Goal: Task Accomplishment & Management: Use online tool/utility

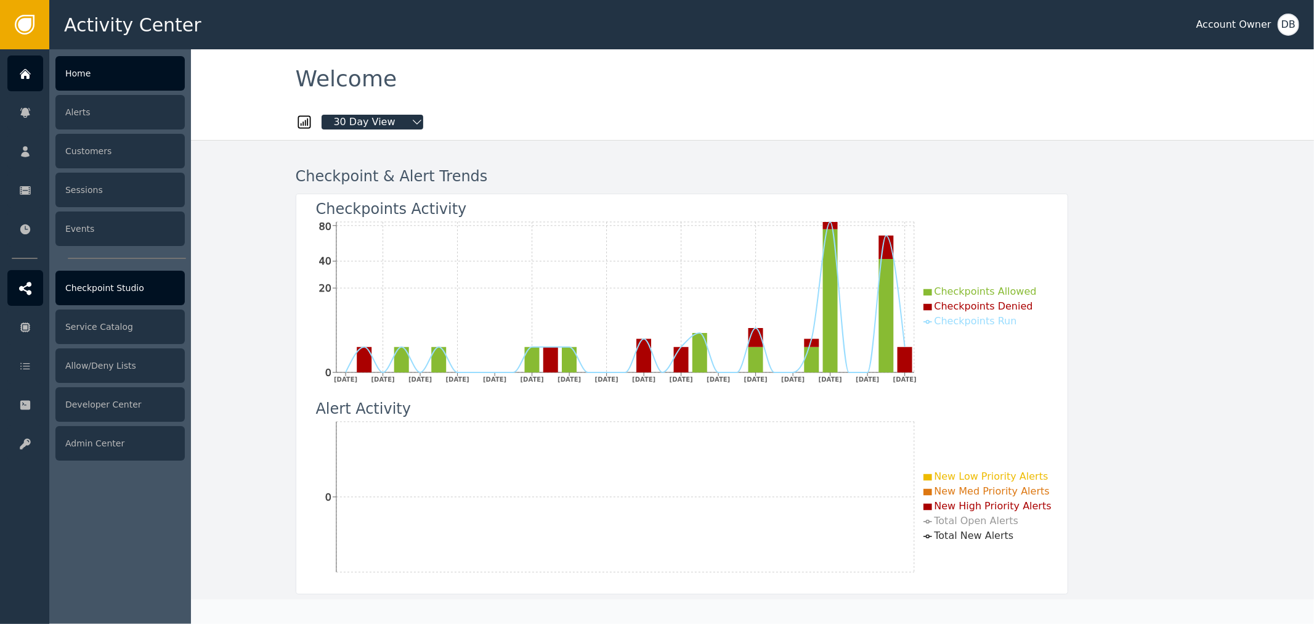
click at [134, 296] on div "Checkpoint Studio" at bounding box center [119, 287] width 129 height 35
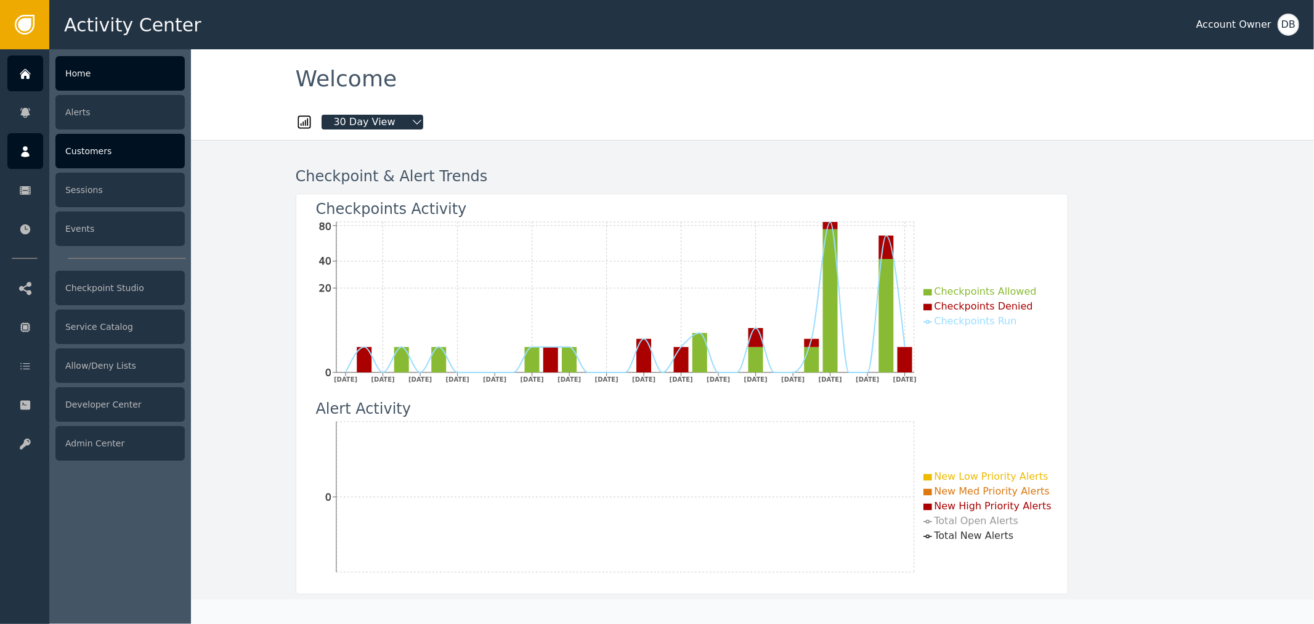
click at [106, 148] on div "Customers" at bounding box center [119, 151] width 129 height 35
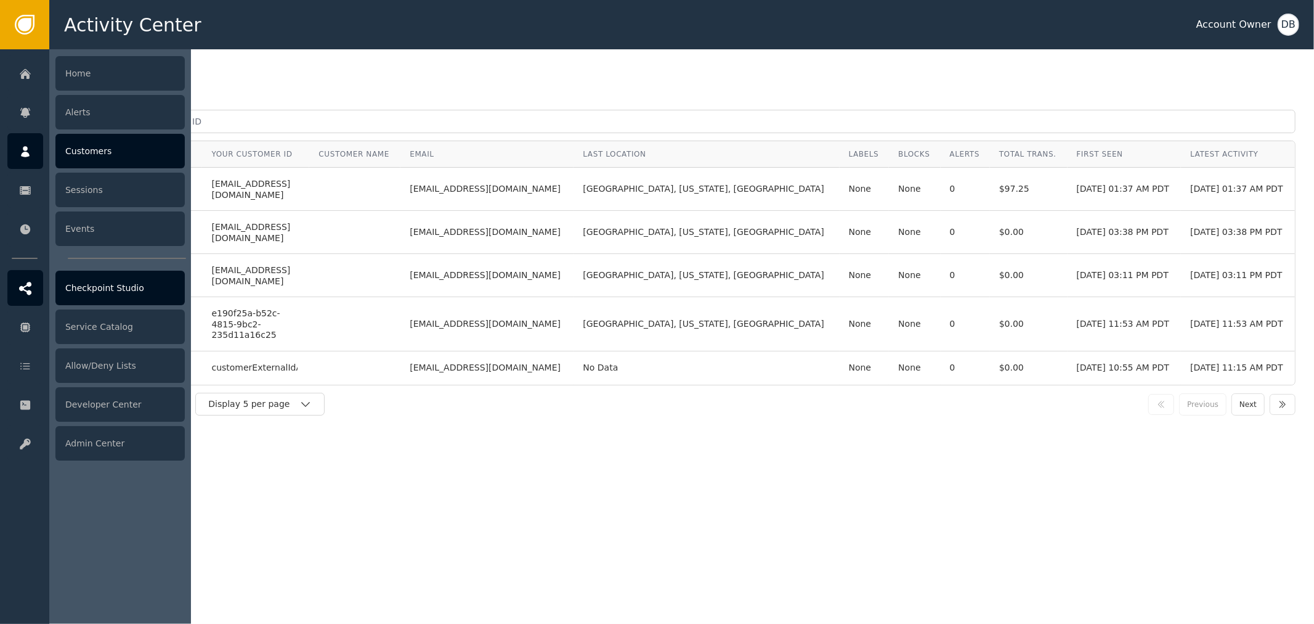
click at [126, 290] on div "Checkpoint Studio" at bounding box center [119, 287] width 129 height 35
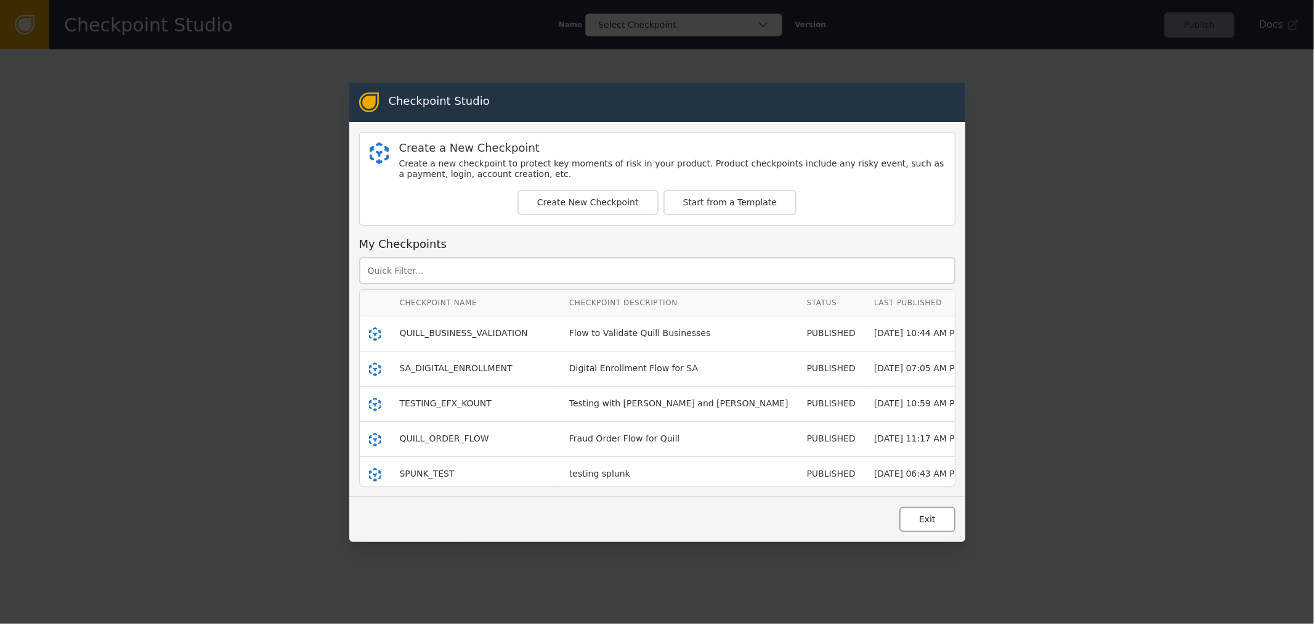
click at [940, 527] on button "Exit" at bounding box center [928, 518] width 56 height 25
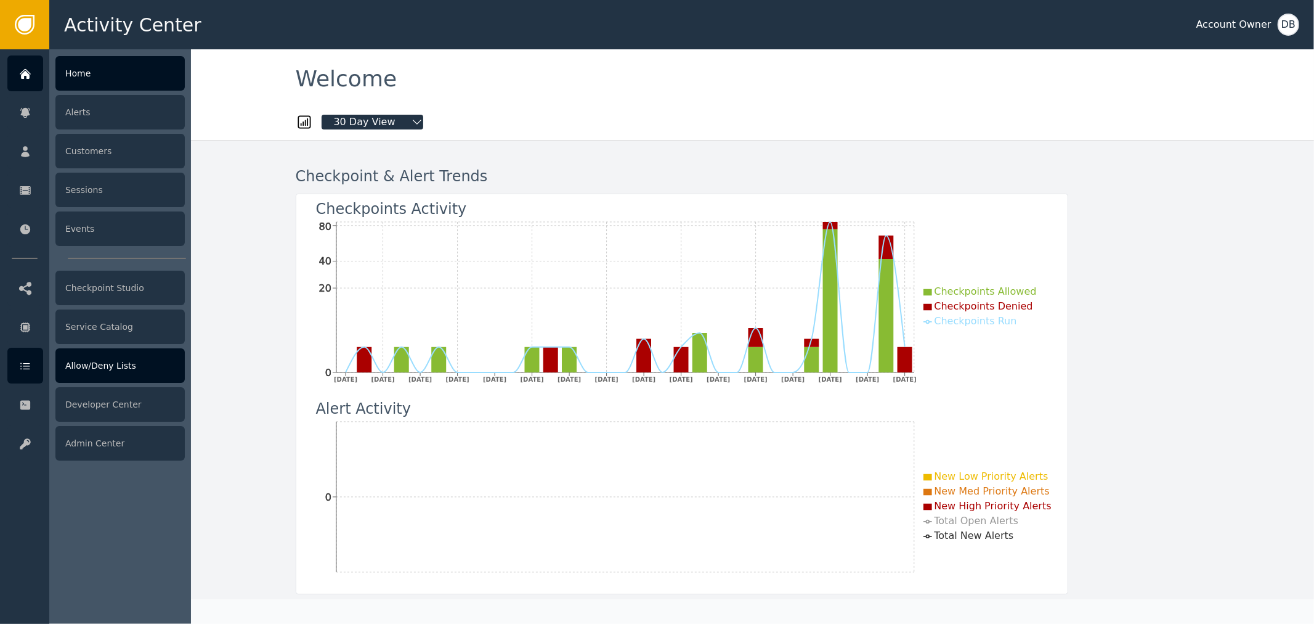
click at [139, 364] on div "Allow/Deny Lists" at bounding box center [119, 365] width 129 height 35
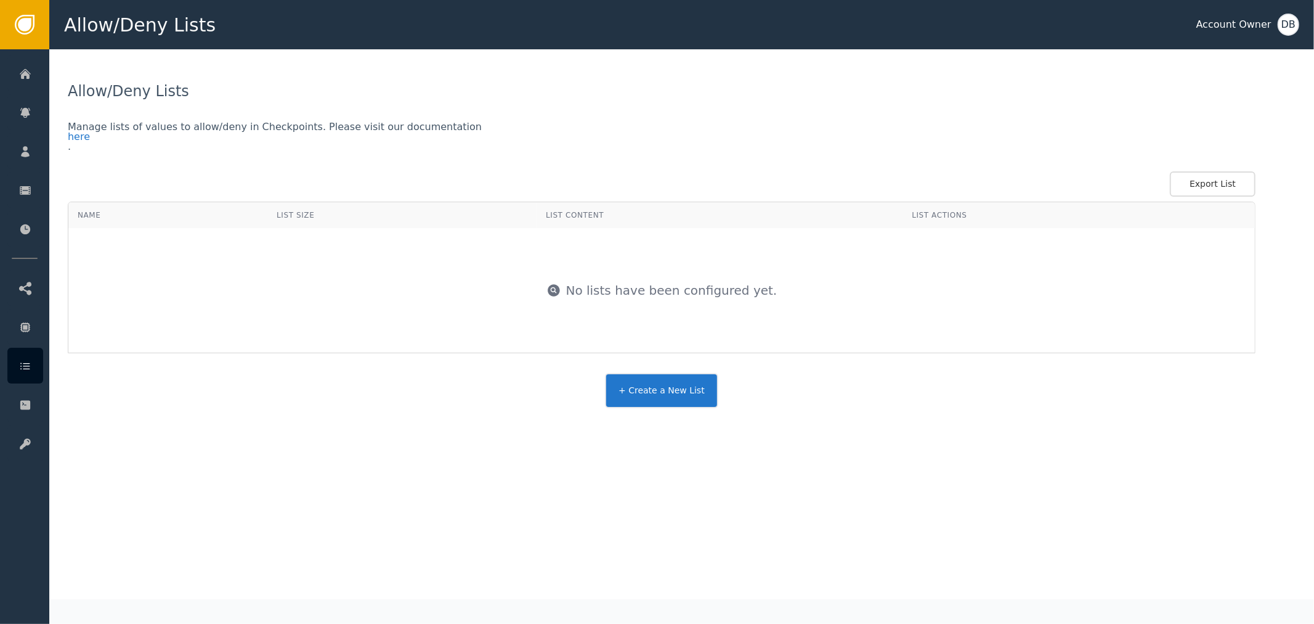
click at [682, 418] on div "Allow/Deny Lists Manage lists of values to allow/deny in Checkpoints. Please vi…" at bounding box center [681, 253] width 1265 height 409
click at [685, 402] on button "+ Create a New List" at bounding box center [661, 390] width 113 height 35
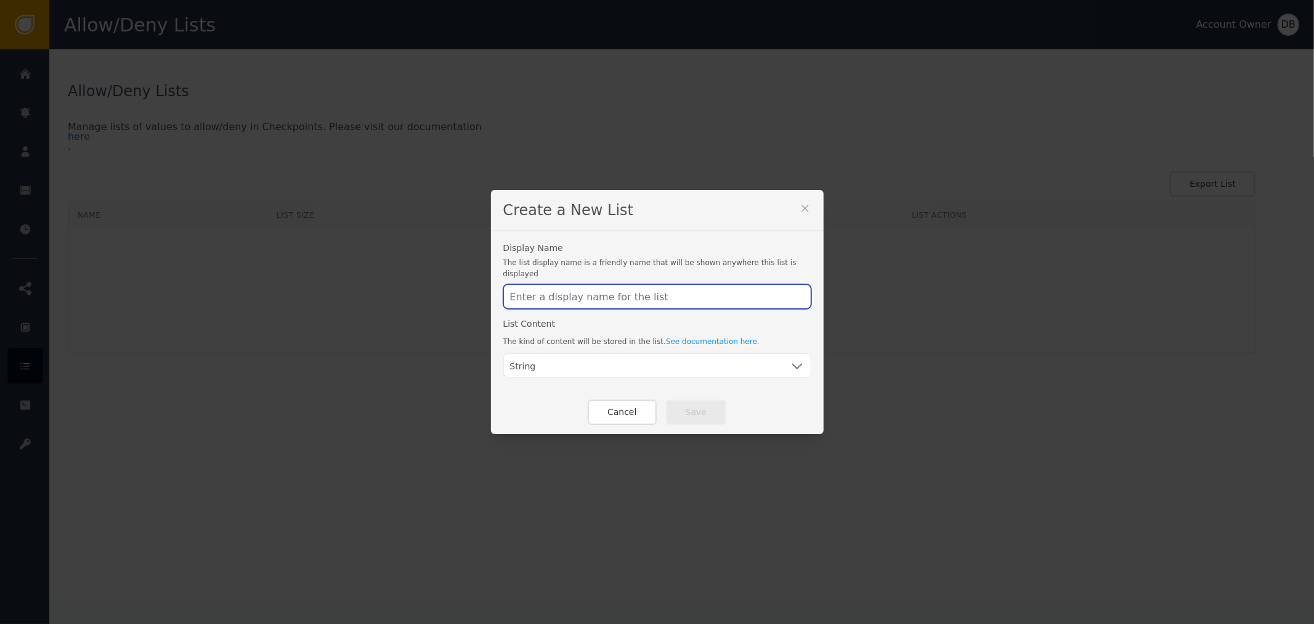
click at [691, 298] on input "text" at bounding box center [657, 296] width 308 height 25
click at [761, 378] on div "Display Name The list display name is a friendly name that will be shown anywhe…" at bounding box center [657, 310] width 333 height 159
click at [765, 362] on div "String" at bounding box center [657, 366] width 295 height 25
click at [803, 368] on div "String" at bounding box center [657, 365] width 308 height 25
click at [781, 354] on div "String" at bounding box center [657, 366] width 295 height 25
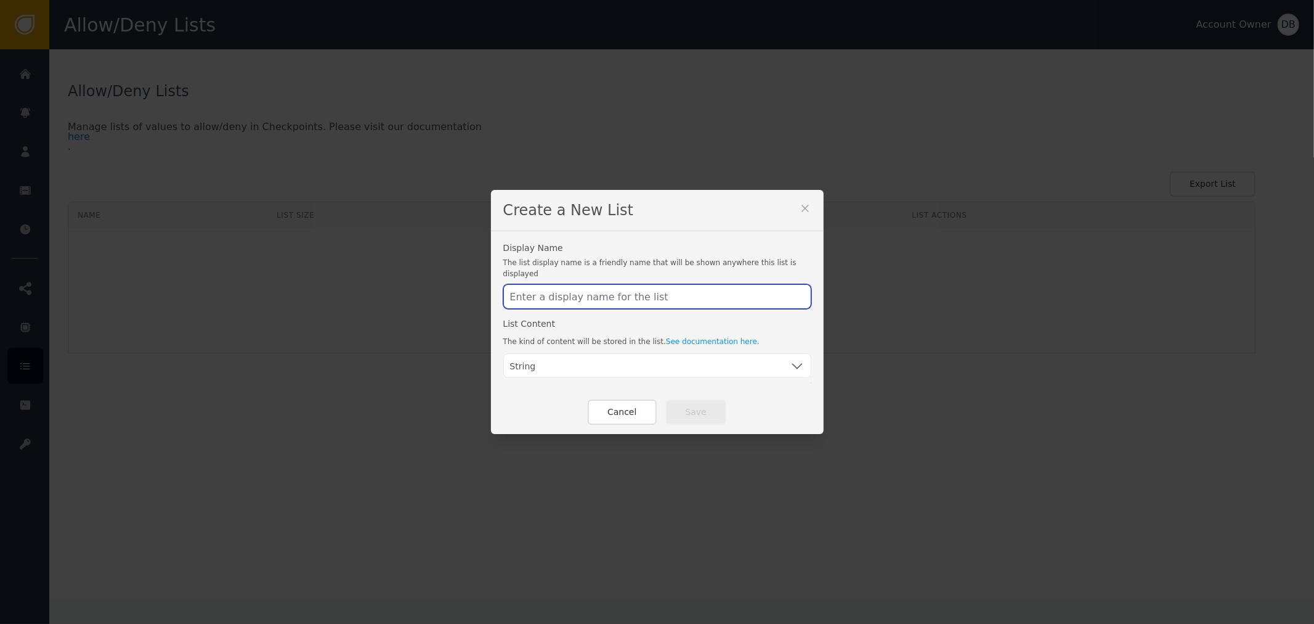
click at [754, 293] on input "text" at bounding box center [657, 296] width 308 height 25
click at [799, 209] on icon at bounding box center [805, 208] width 12 height 12
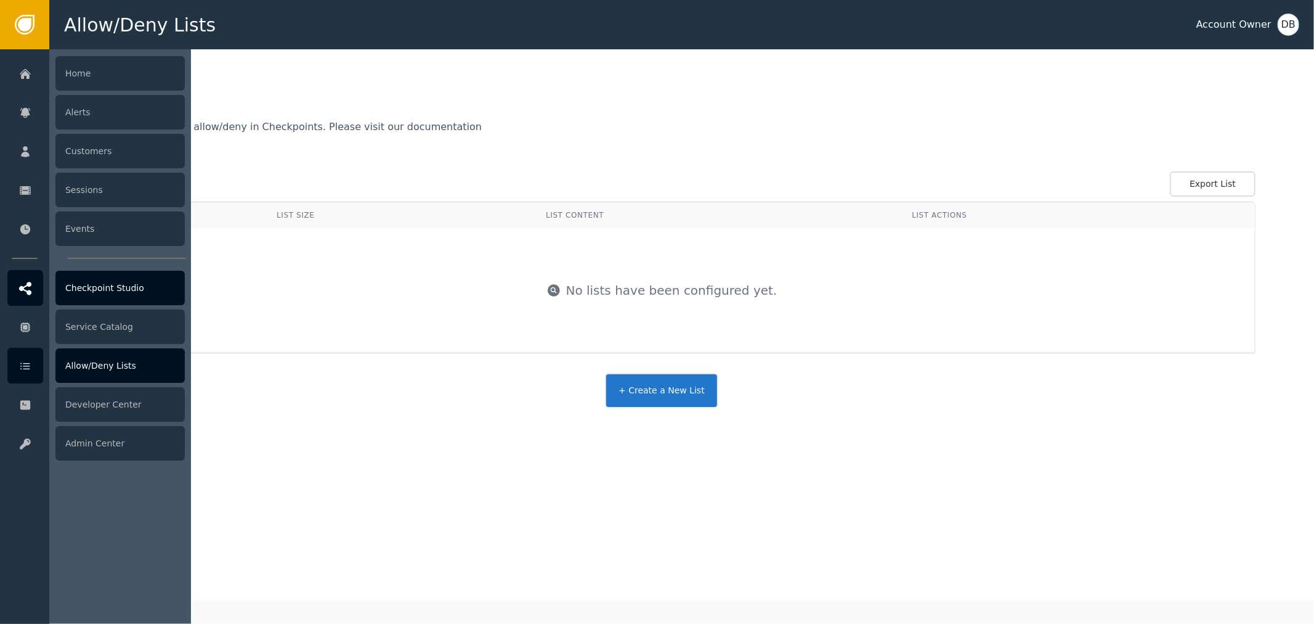
click at [84, 296] on div "Checkpoint Studio" at bounding box center [119, 287] width 129 height 35
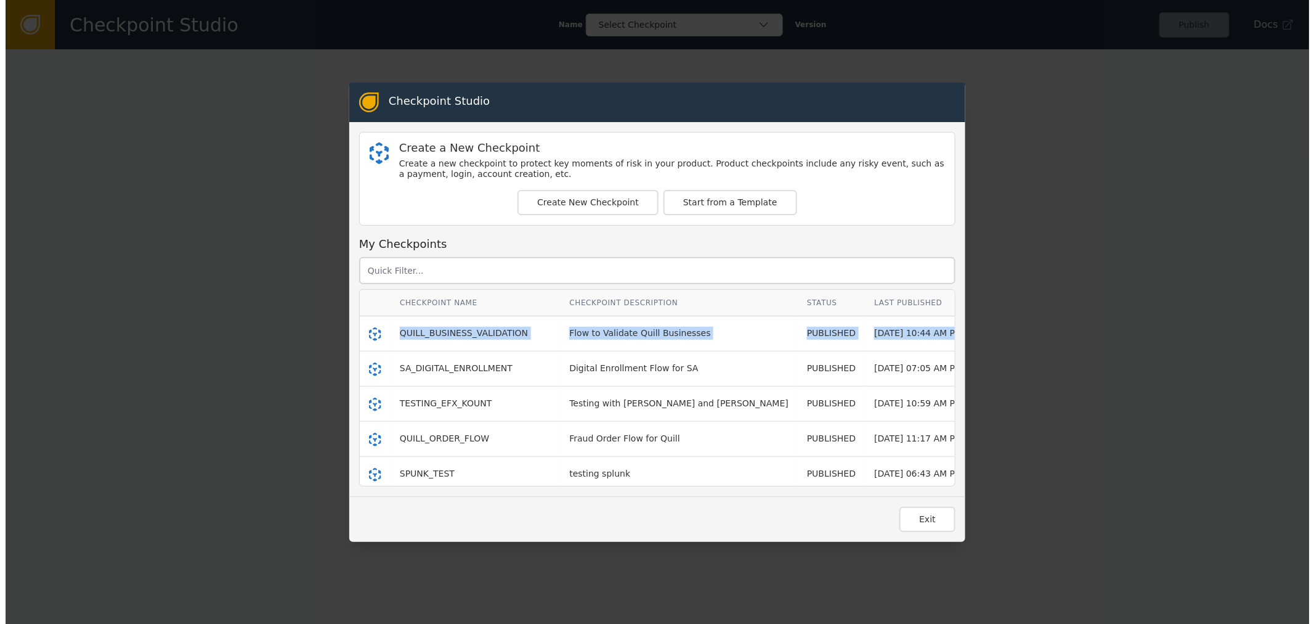
scroll to position [0, 12]
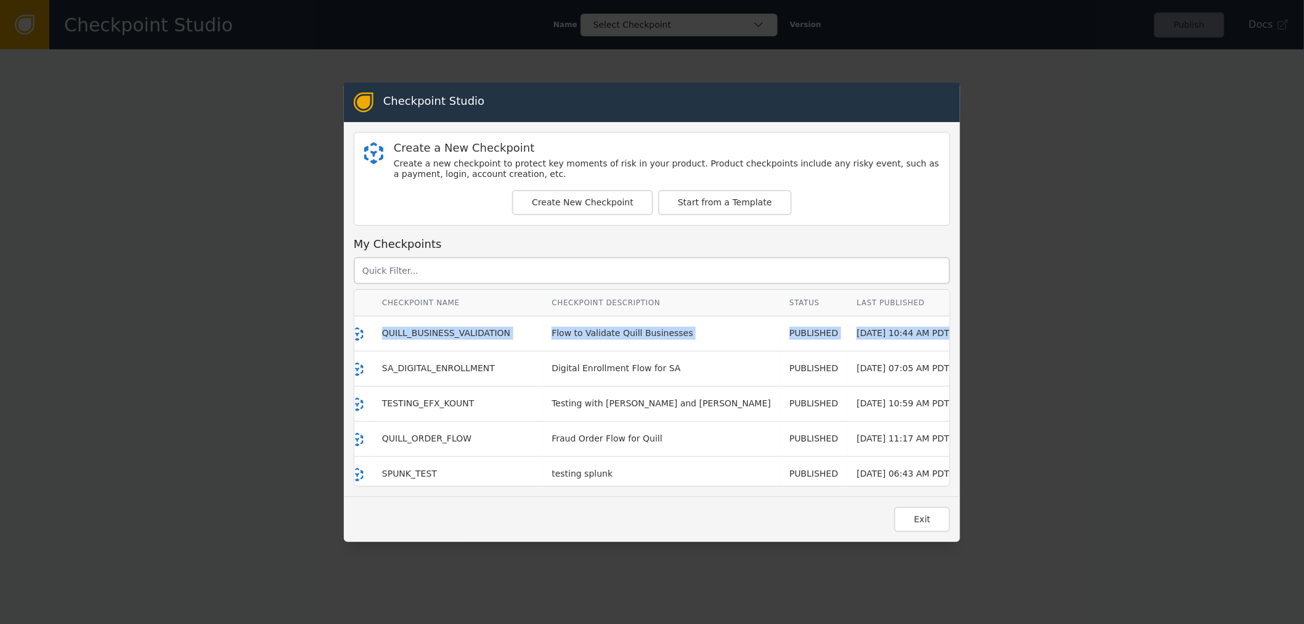
drag, startPoint x: 920, startPoint y: 337, endPoint x: 920, endPoint y: 298, distance: 38.8
click at [940, 520] on button "Exit" at bounding box center [922, 518] width 56 height 25
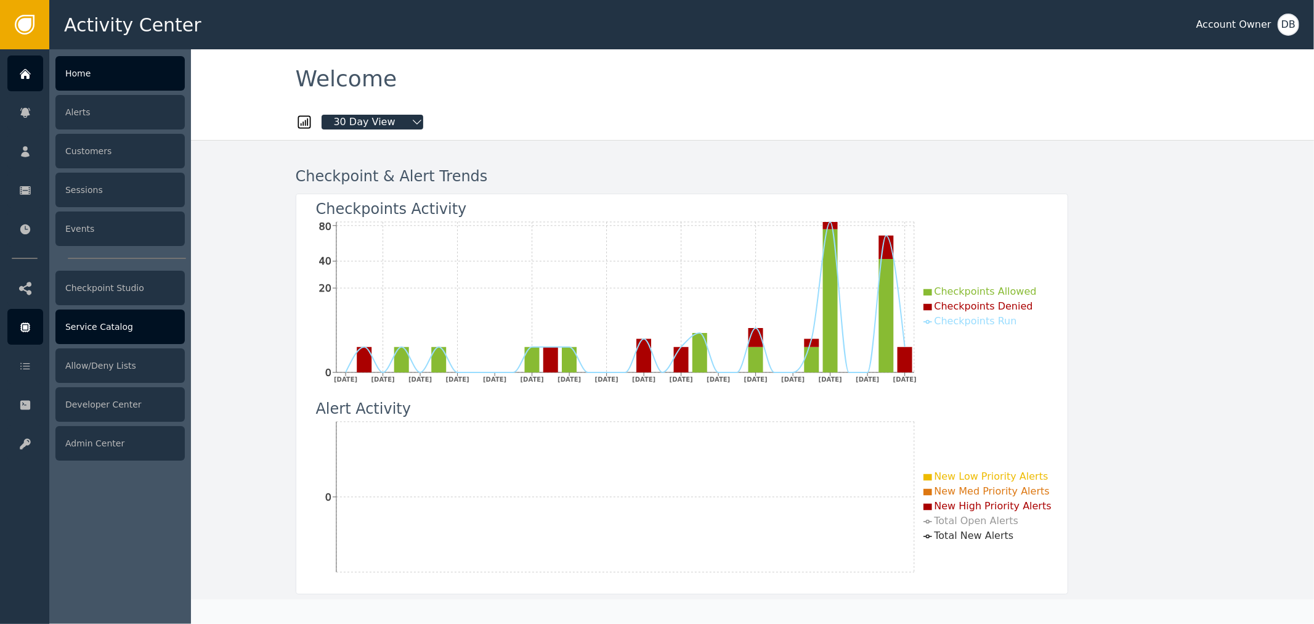
click at [115, 335] on div "Service Catalog" at bounding box center [119, 326] width 129 height 35
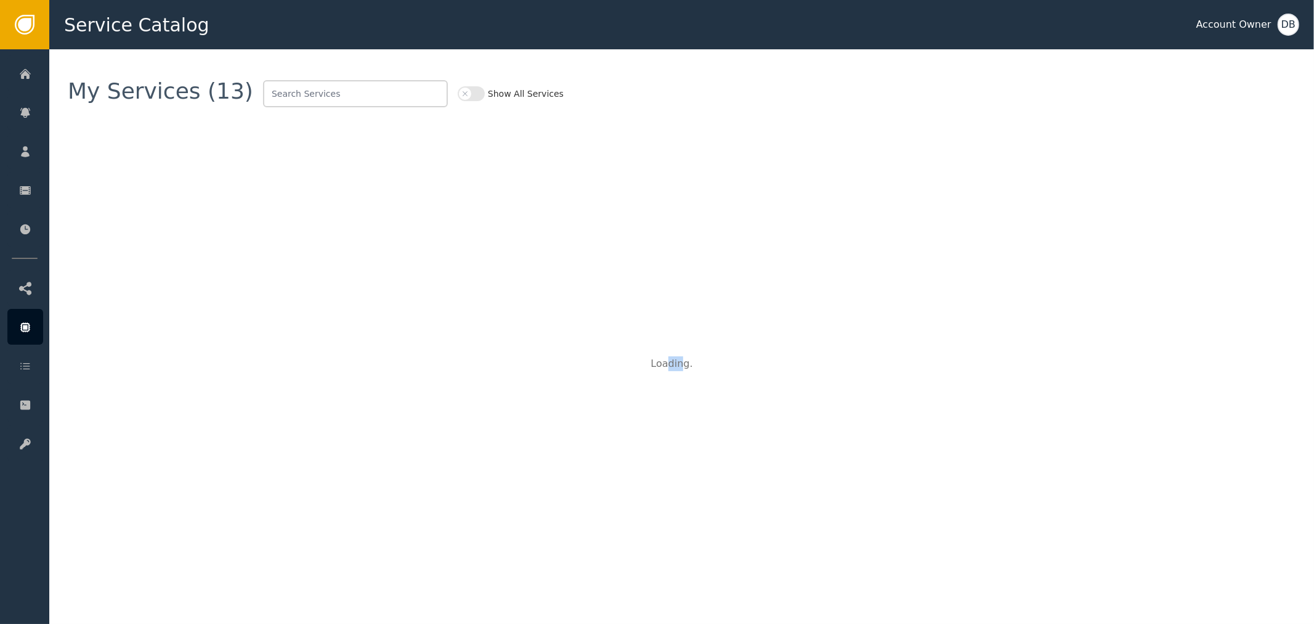
drag, startPoint x: 667, startPoint y: 370, endPoint x: 686, endPoint y: 361, distance: 21.8
click at [686, 362] on div "Loading ." at bounding box center [682, 363] width 1228 height 513
click at [686, 361] on div "Loading .." at bounding box center [682, 363] width 62 height 15
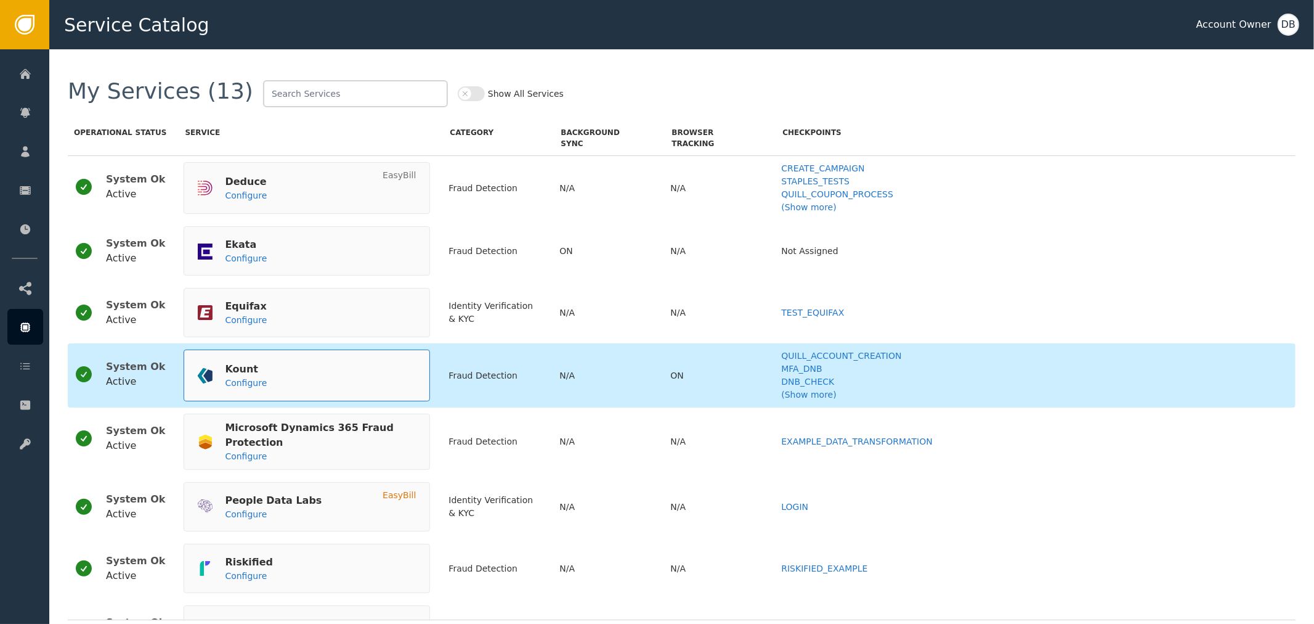
drag, startPoint x: 659, startPoint y: 362, endPoint x: 681, endPoint y: 364, distance: 22.3
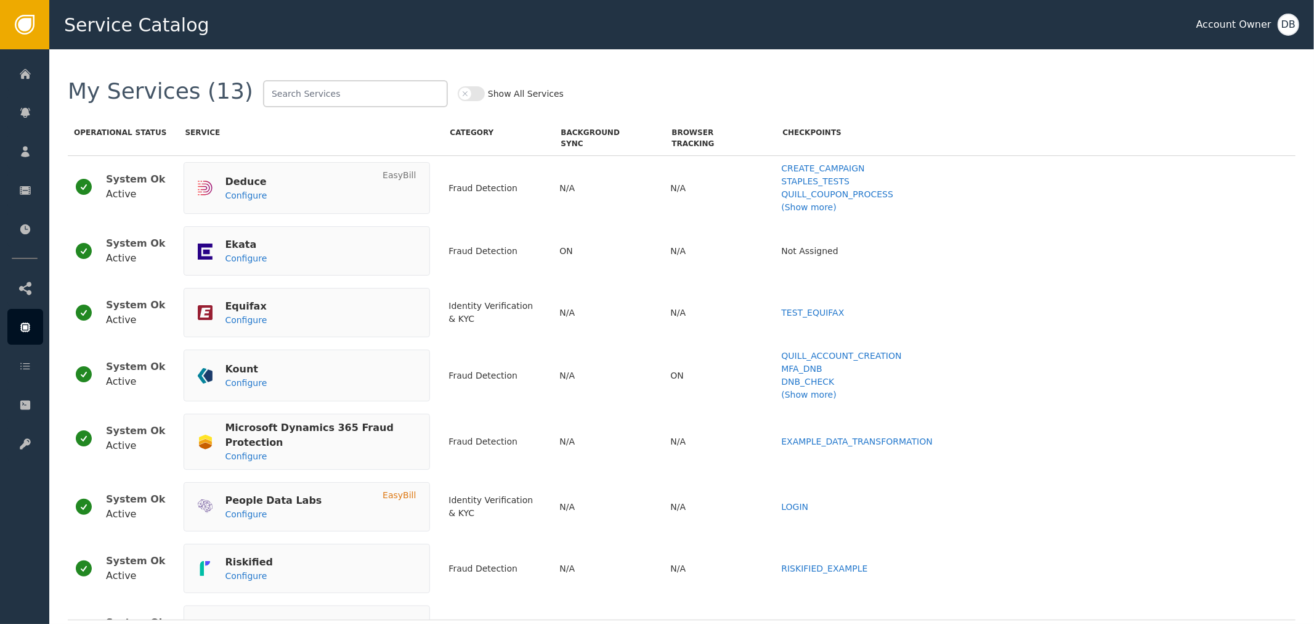
click at [871, 83] on div "My Services (13) Show All Services" at bounding box center [682, 93] width 1228 height 27
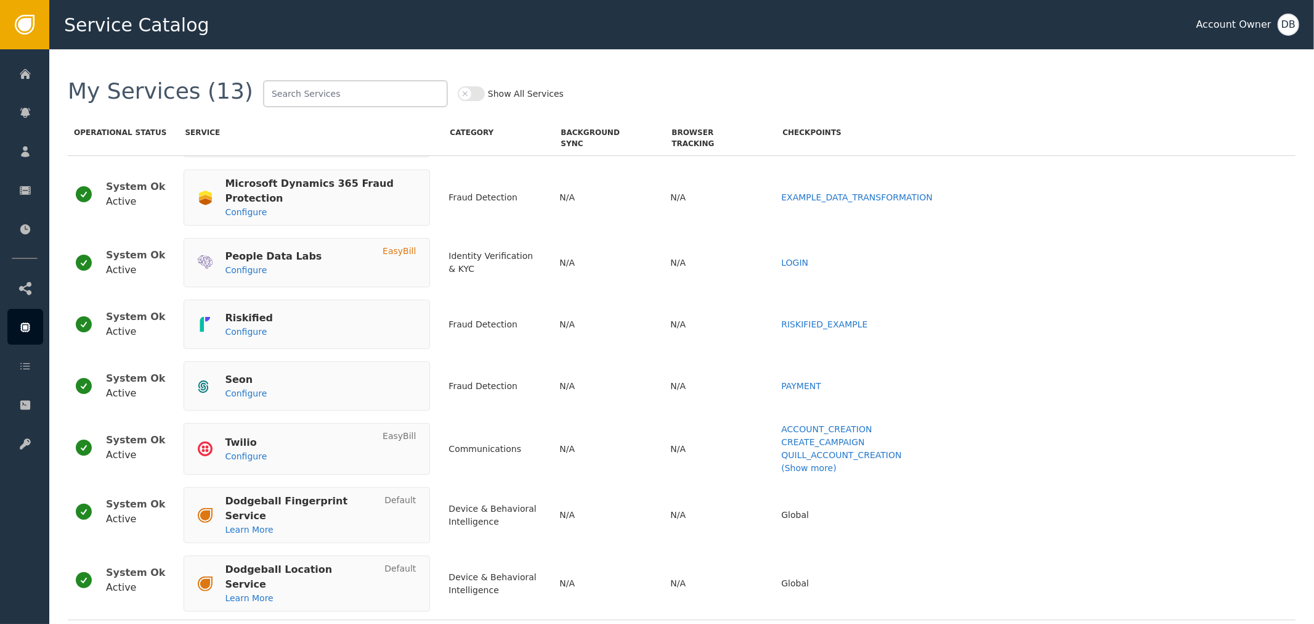
scroll to position [242, 0]
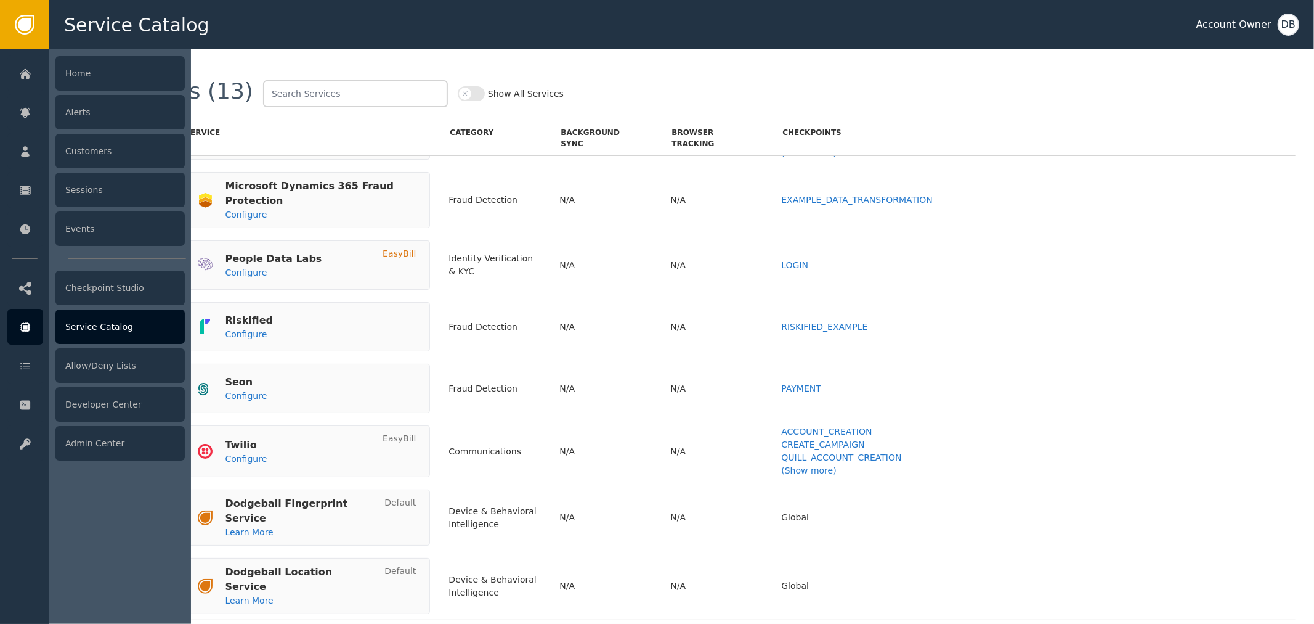
drag, startPoint x: 352, startPoint y: 0, endPoint x: 0, endPoint y: 350, distance: 496.2
click at [0, 350] on div "Home Alerts Customers Sessions Events Checkpoint Studio Service Catalog Allow/D…" at bounding box center [24, 336] width 49 height 574
click at [100, 282] on div "Checkpoint Studio" at bounding box center [119, 287] width 129 height 35
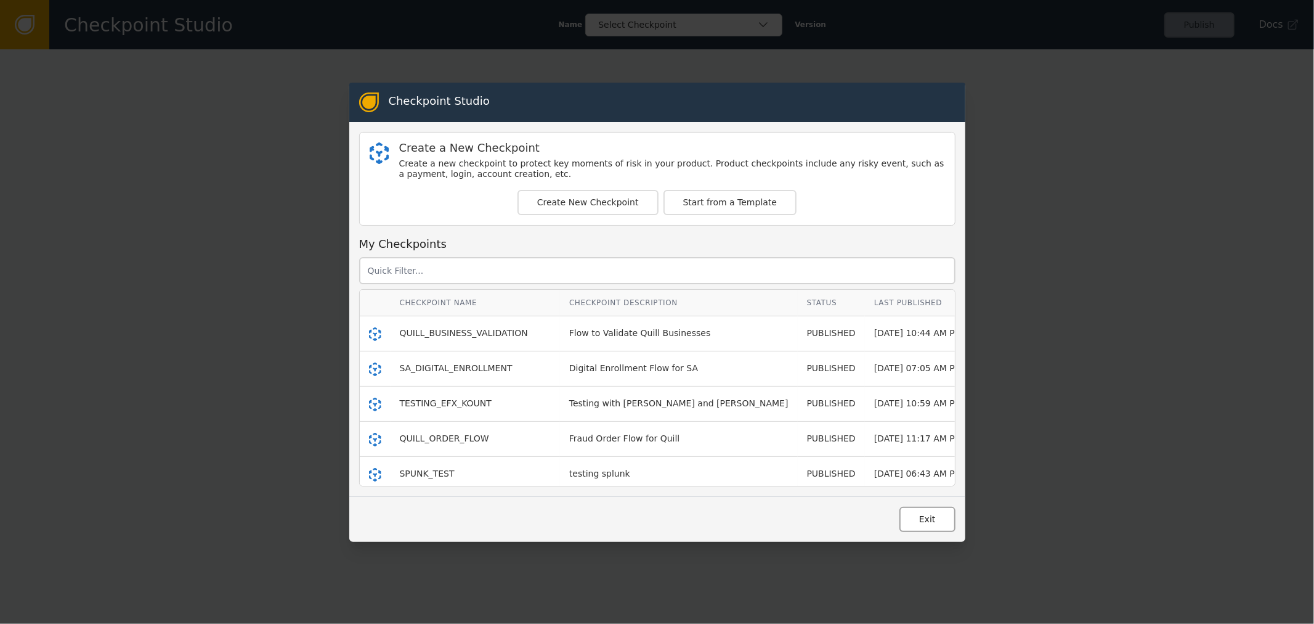
click at [935, 519] on button "Exit" at bounding box center [928, 518] width 56 height 25
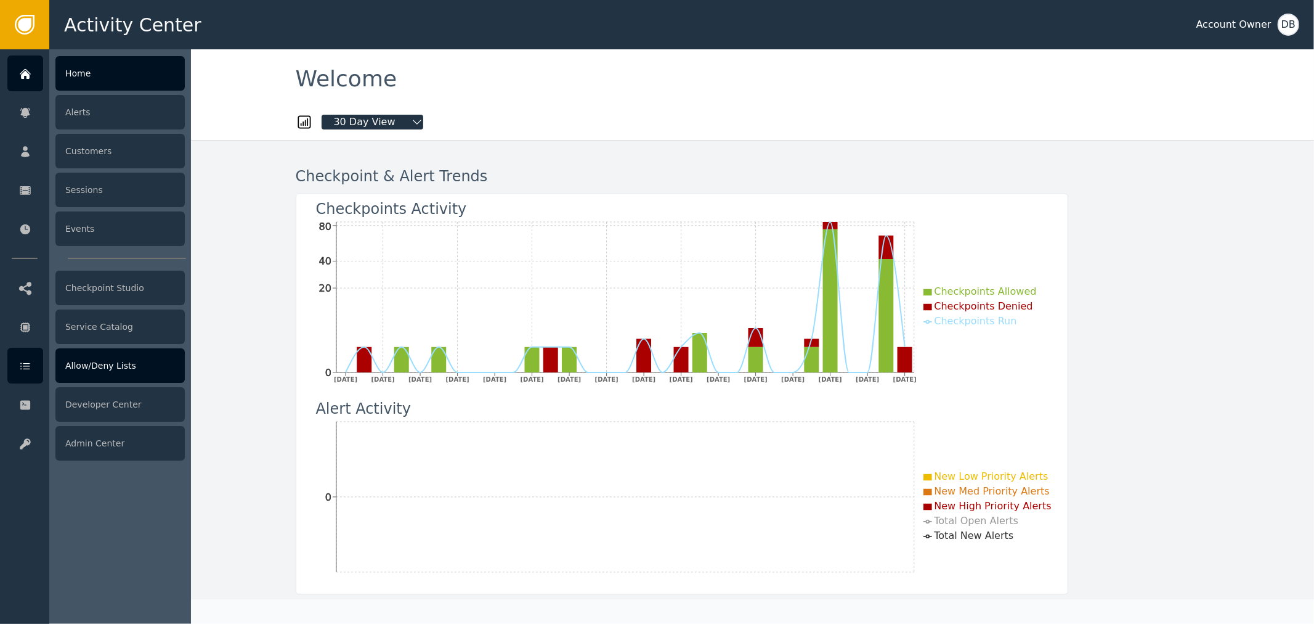
click at [120, 373] on div "Allow/Deny Lists" at bounding box center [119, 365] width 129 height 35
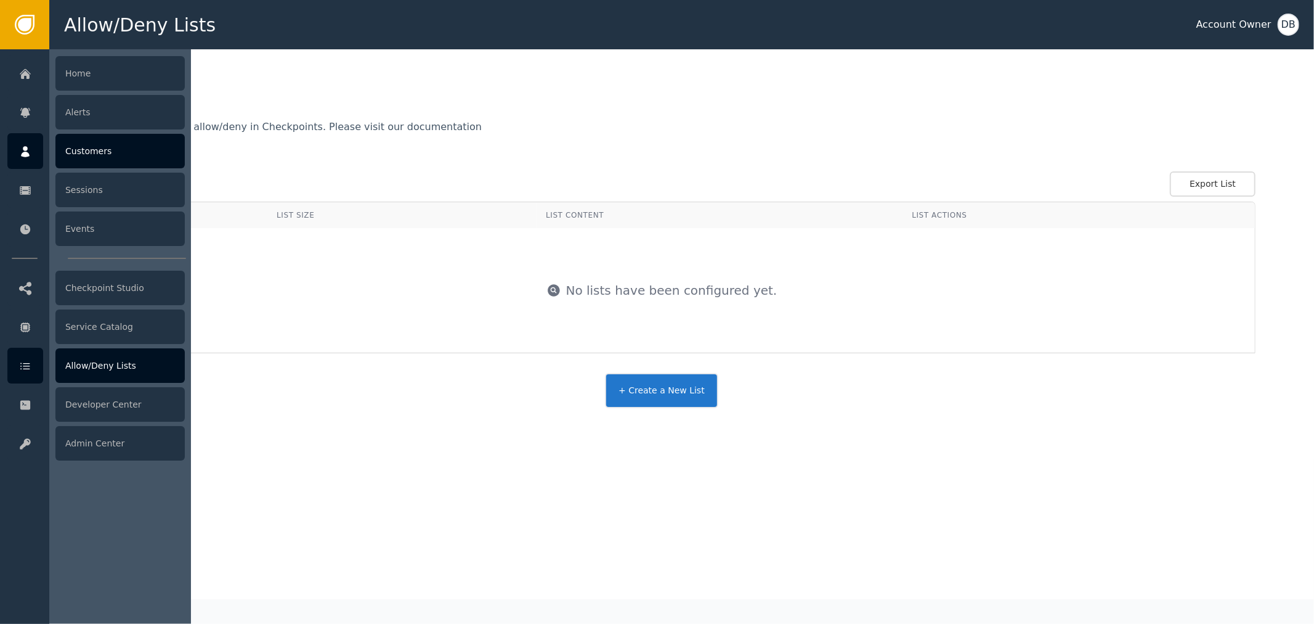
click at [92, 155] on div "Customers" at bounding box center [119, 151] width 129 height 35
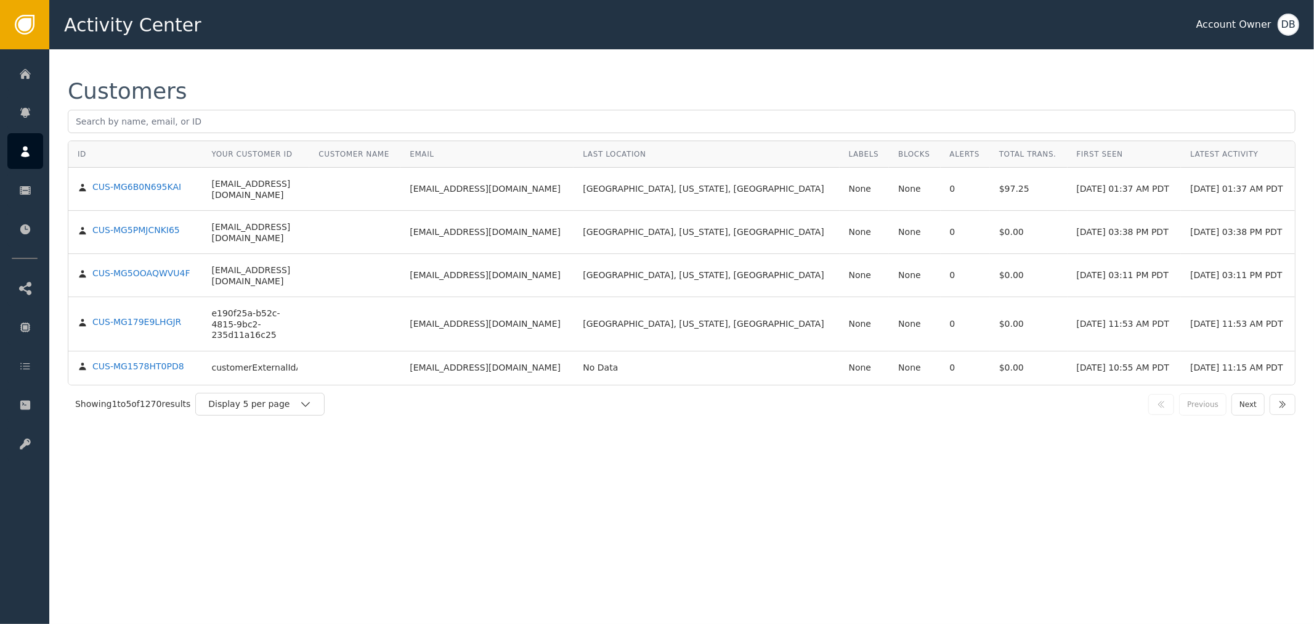
click at [524, 404] on div "Customers ID Your Customer ID Customer Name Email Last Location Labels Blocks A…" at bounding box center [681, 251] width 1265 height 404
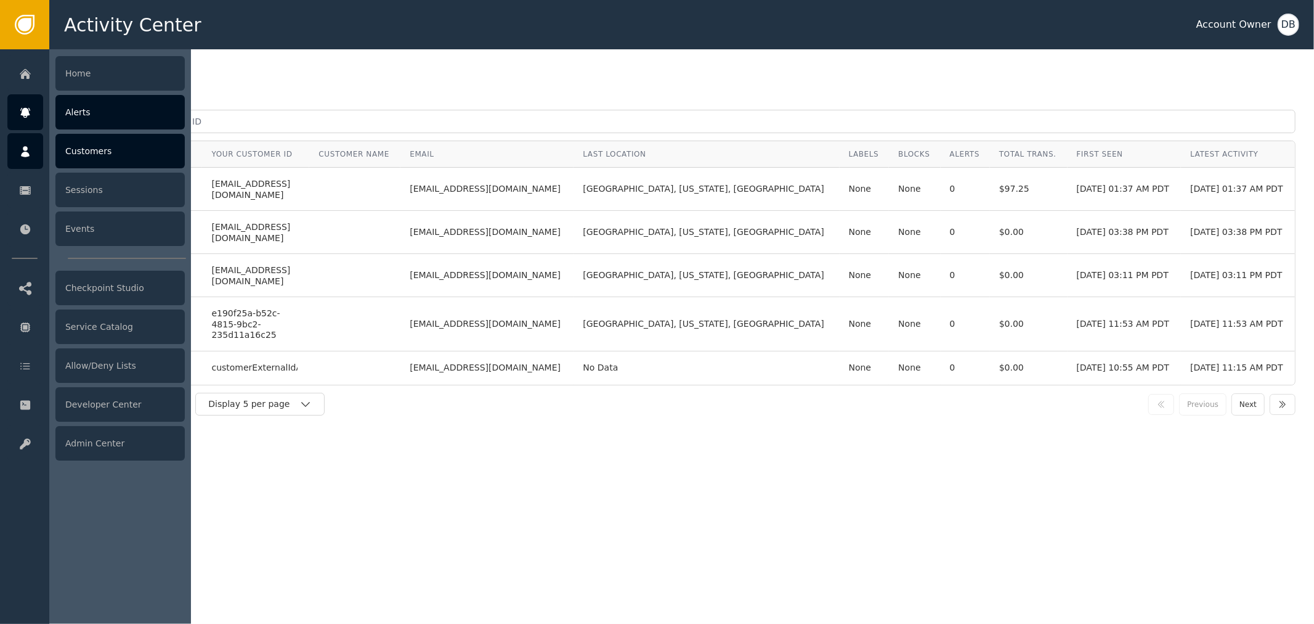
click at [79, 115] on div "Alerts" at bounding box center [119, 112] width 129 height 35
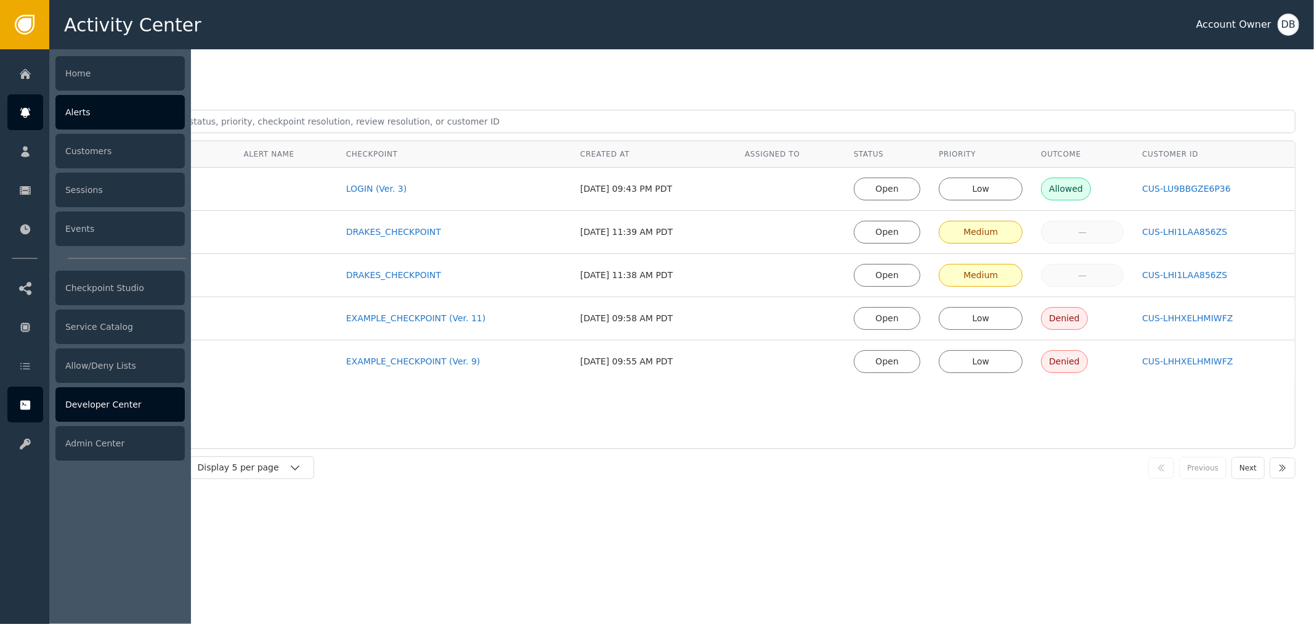
click at [136, 396] on div "Developer Center" at bounding box center [119, 404] width 129 height 35
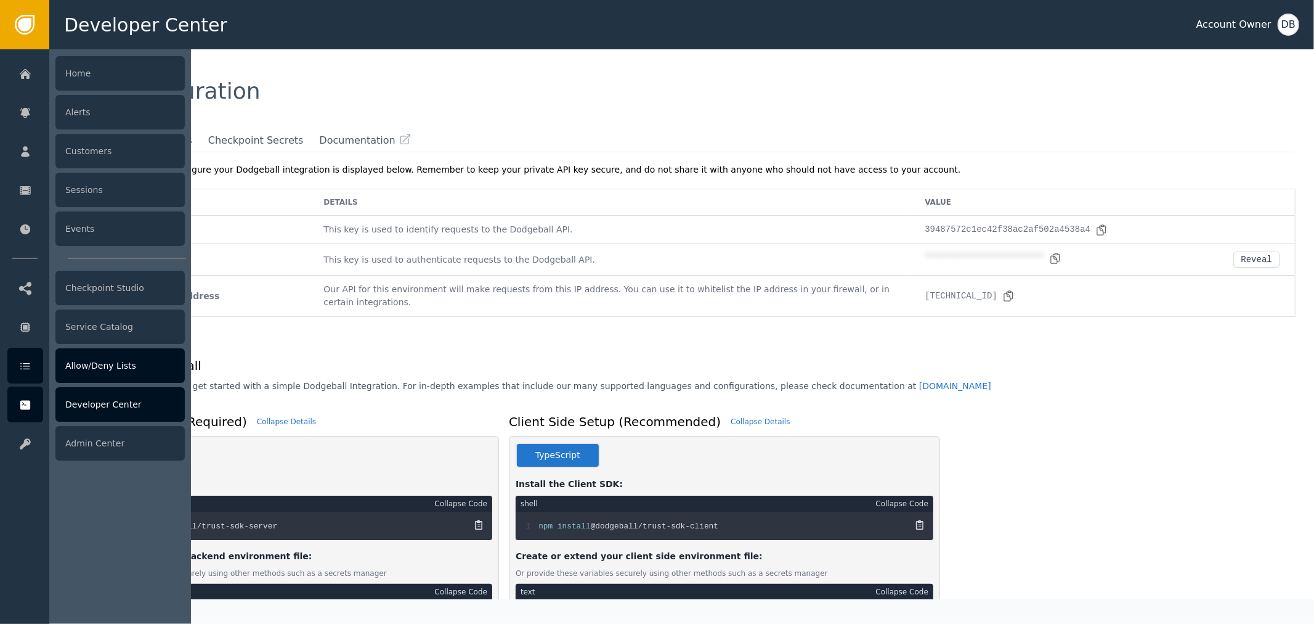
click at [33, 370] on div at bounding box center [25, 365] width 36 height 36
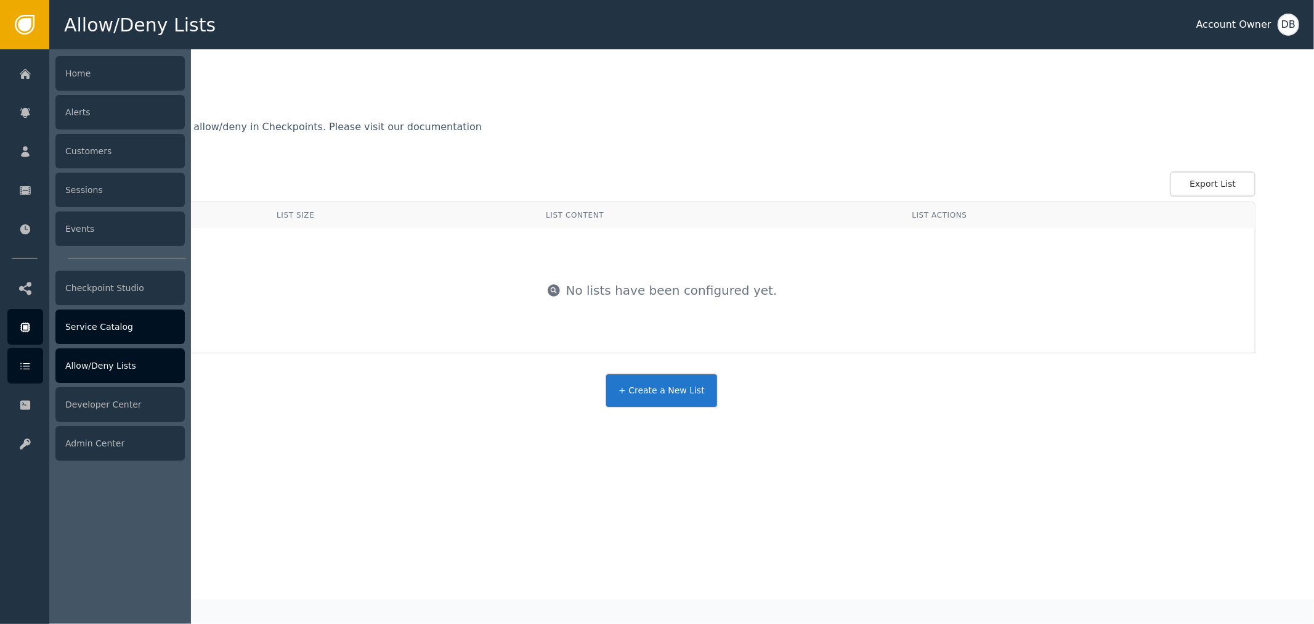
click at [83, 329] on div "Service Catalog" at bounding box center [119, 326] width 129 height 35
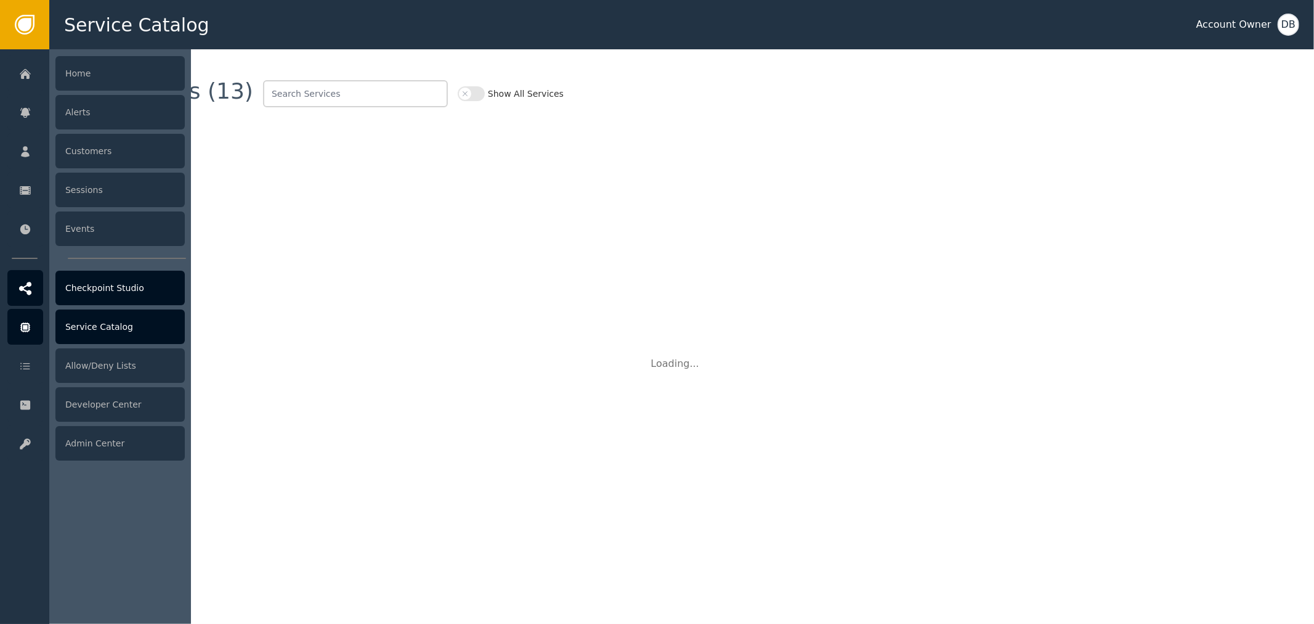
click at [70, 284] on div "Checkpoint Studio" at bounding box center [119, 287] width 129 height 35
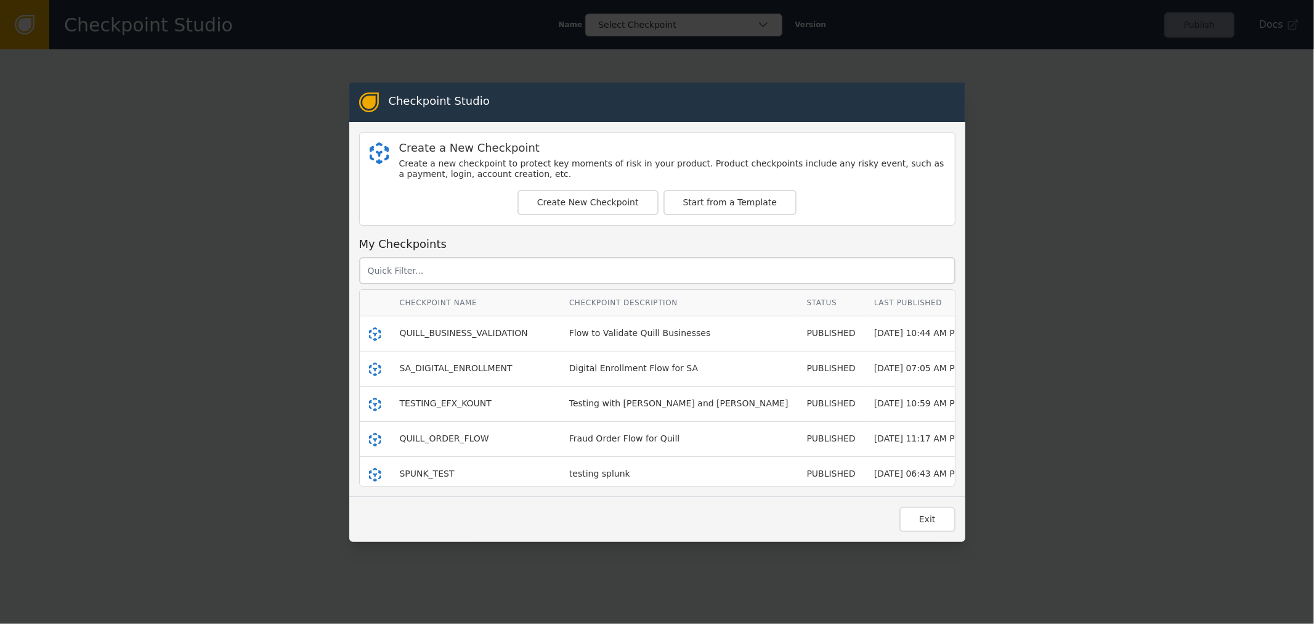
click at [911, 531] on div "Exit" at bounding box center [657, 519] width 616 height 46
click at [915, 524] on button "Exit" at bounding box center [928, 518] width 56 height 25
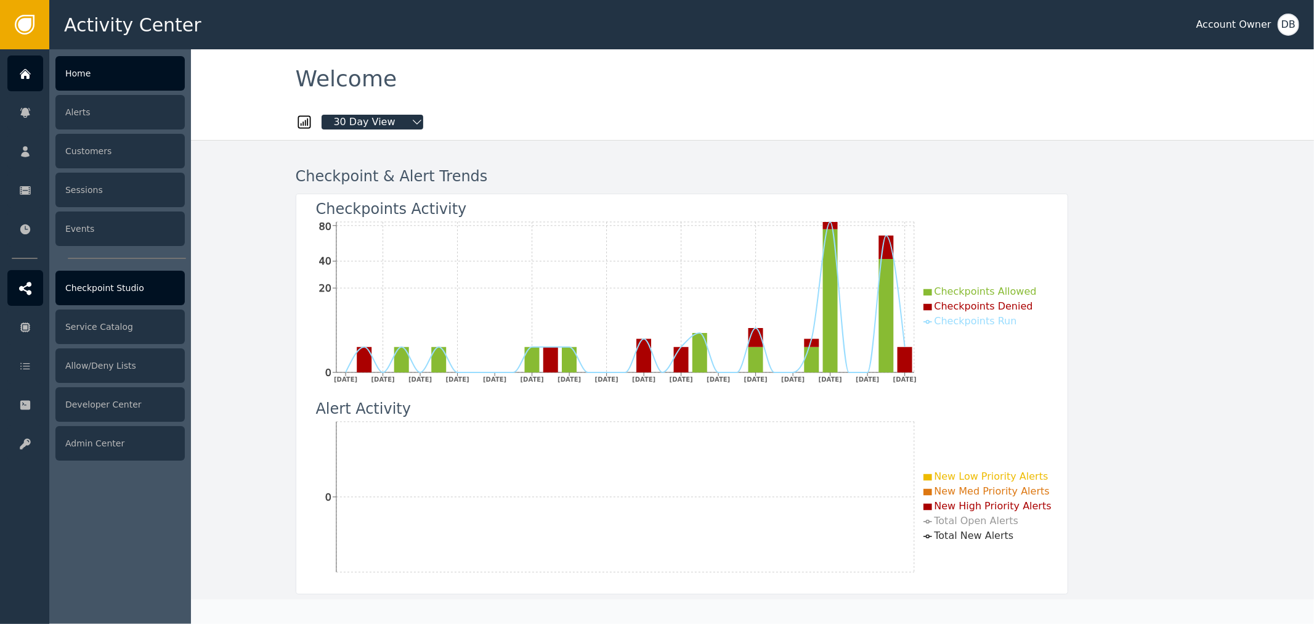
click at [115, 300] on div "Checkpoint Studio" at bounding box center [119, 287] width 129 height 35
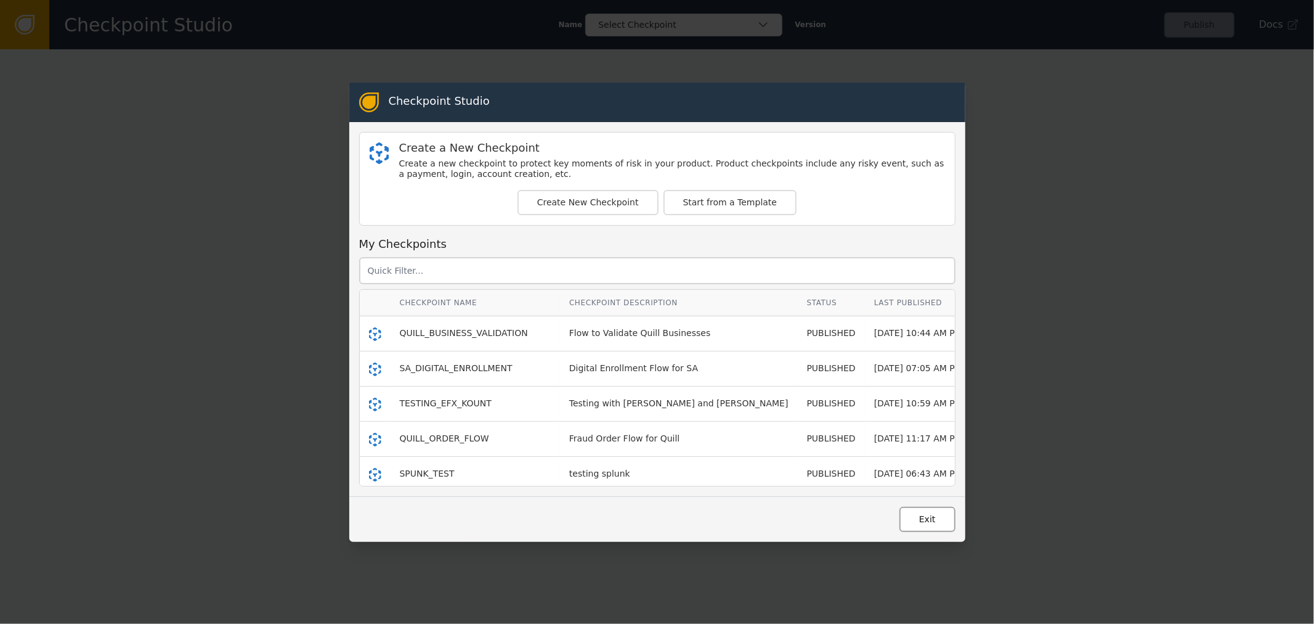
click at [919, 522] on button "Exit" at bounding box center [928, 518] width 56 height 25
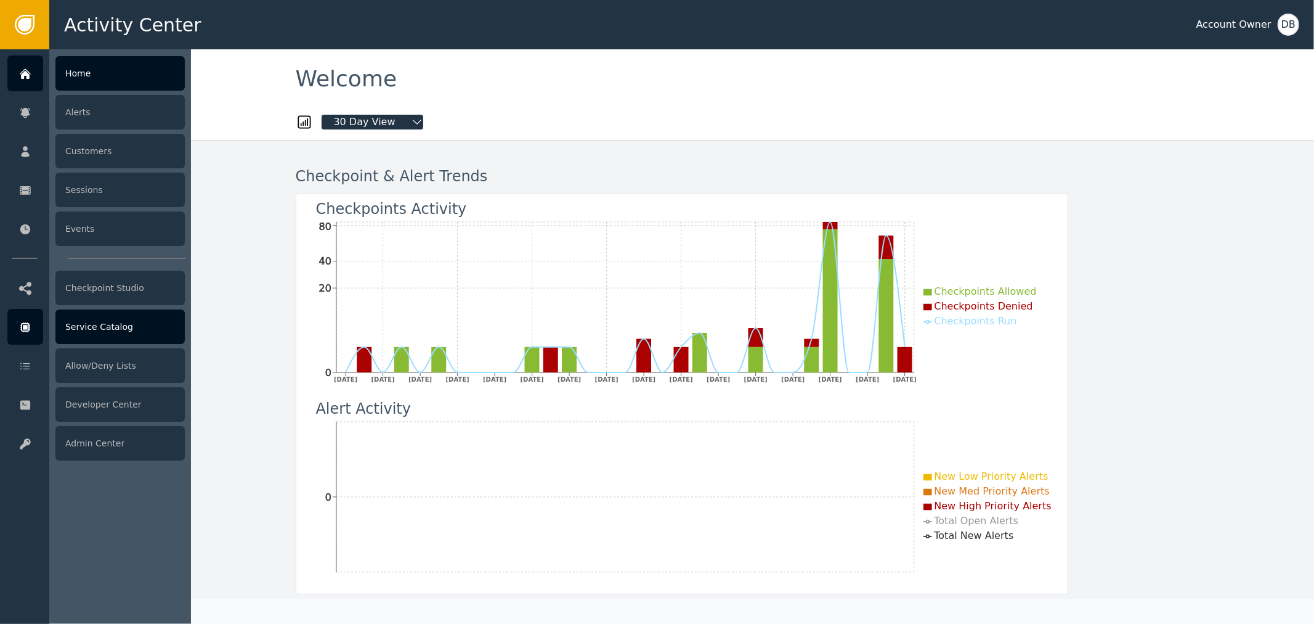
click at [74, 329] on div "Service Catalog" at bounding box center [119, 326] width 129 height 35
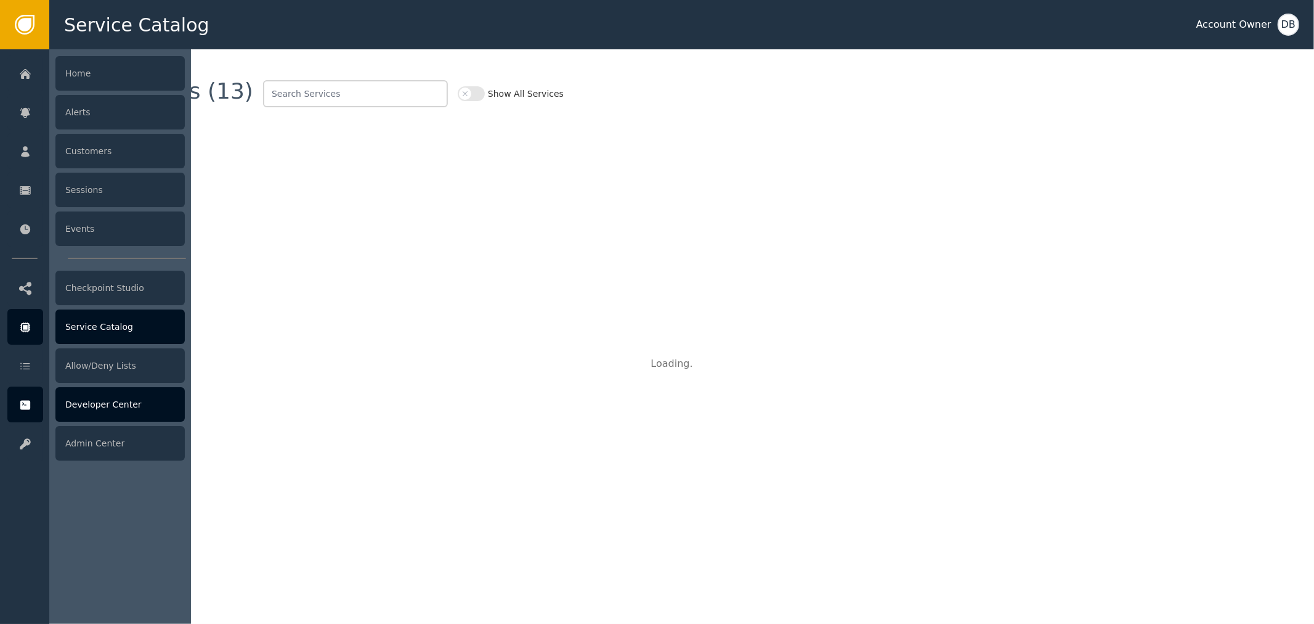
click at [99, 403] on div "Developer Center" at bounding box center [119, 404] width 129 height 35
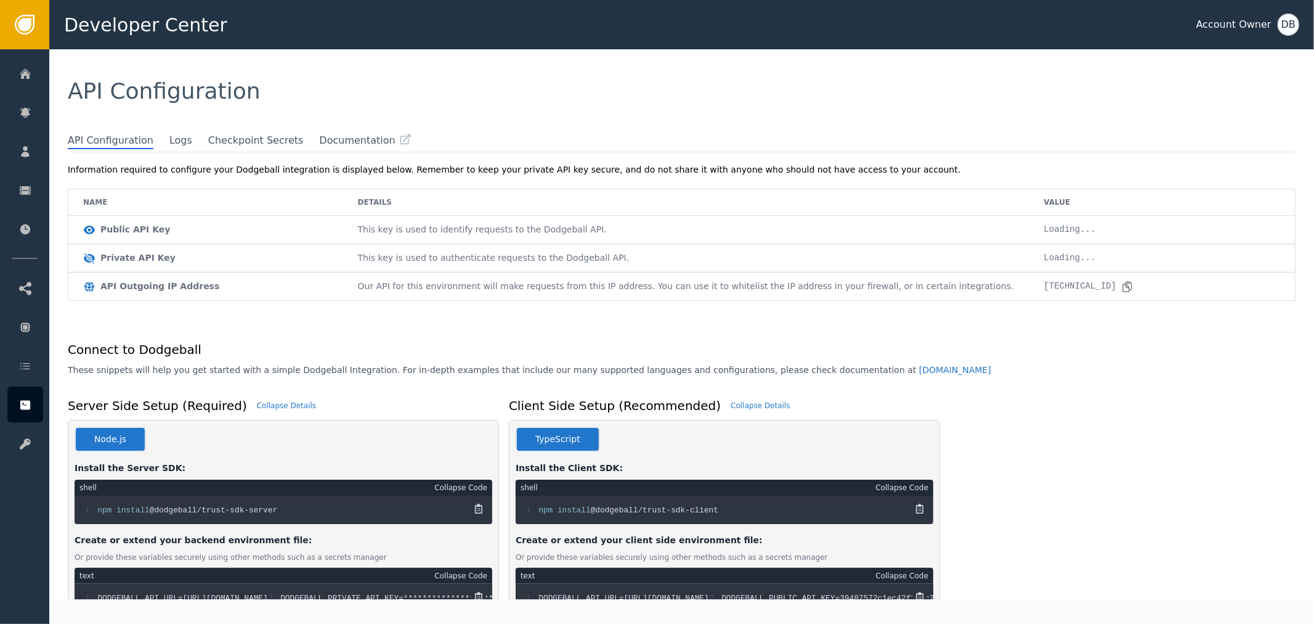
drag, startPoint x: 1075, startPoint y: 277, endPoint x: 1102, endPoint y: 275, distance: 27.2
click at [1102, 275] on td "[TECHNICAL_ID]" at bounding box center [1163, 286] width 266 height 28
click at [1106, 292] on div "[TECHNICAL_ID]" at bounding box center [1089, 286] width 90 height 13
click at [1083, 281] on div "[TECHNICAL_ID]" at bounding box center [1089, 286] width 90 height 13
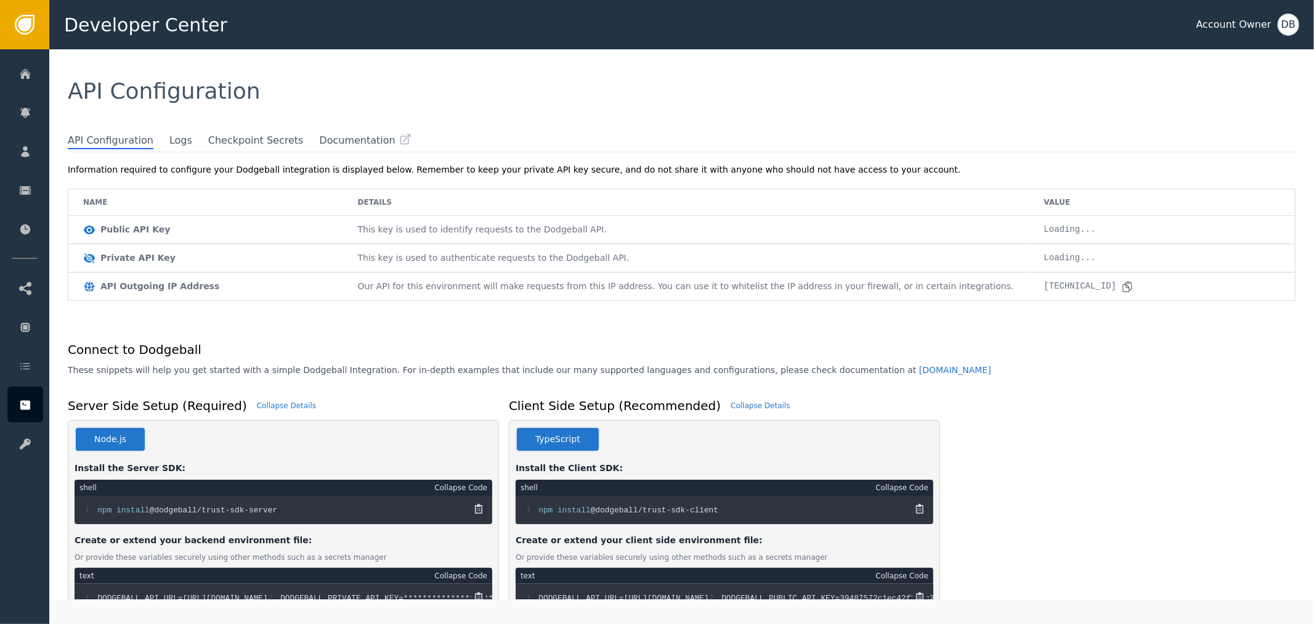
click at [1088, 285] on div "[TECHNICAL_ID]" at bounding box center [1089, 286] width 90 height 13
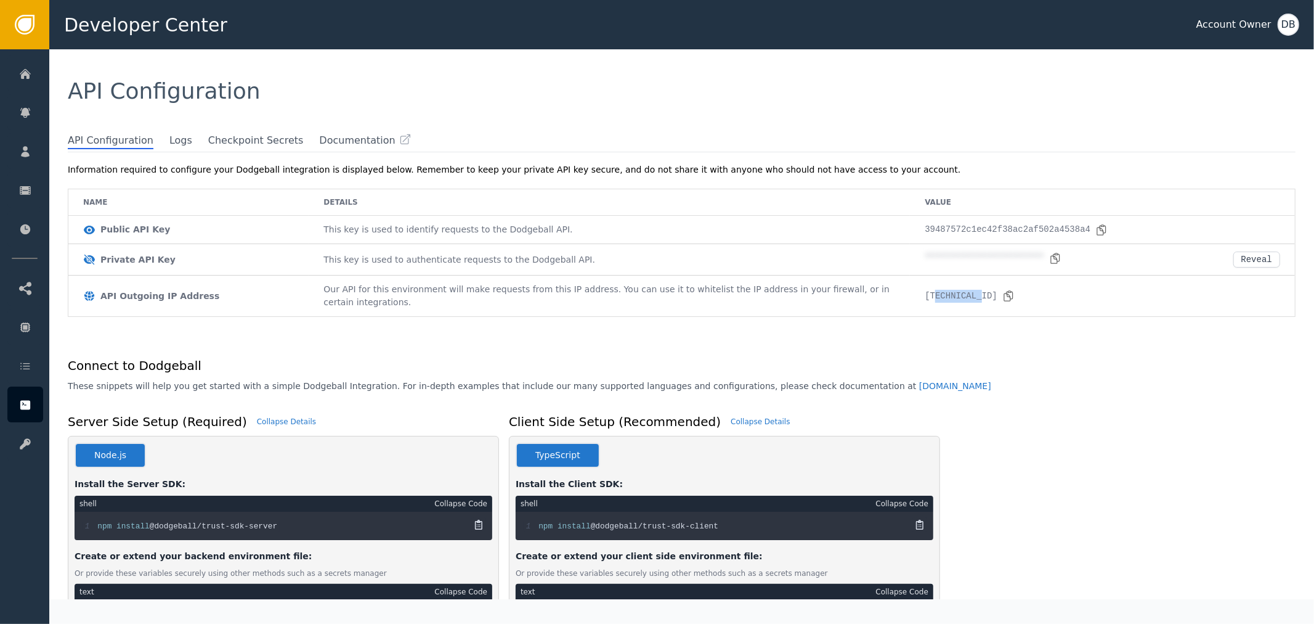
drag, startPoint x: 1081, startPoint y: 287, endPoint x: 1116, endPoint y: 291, distance: 35.3
click at [1116, 291] on div "[TECHNICAL_ID]" at bounding box center [1102, 296] width 355 height 13
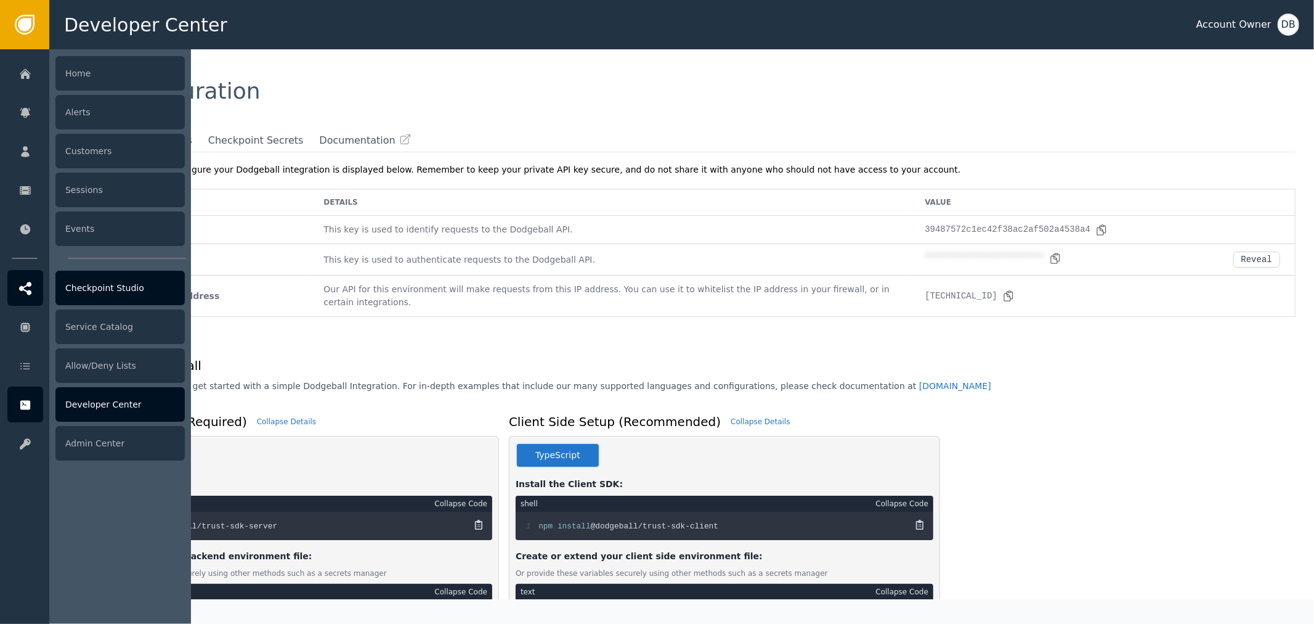
click at [131, 298] on div "Checkpoint Studio" at bounding box center [119, 287] width 129 height 35
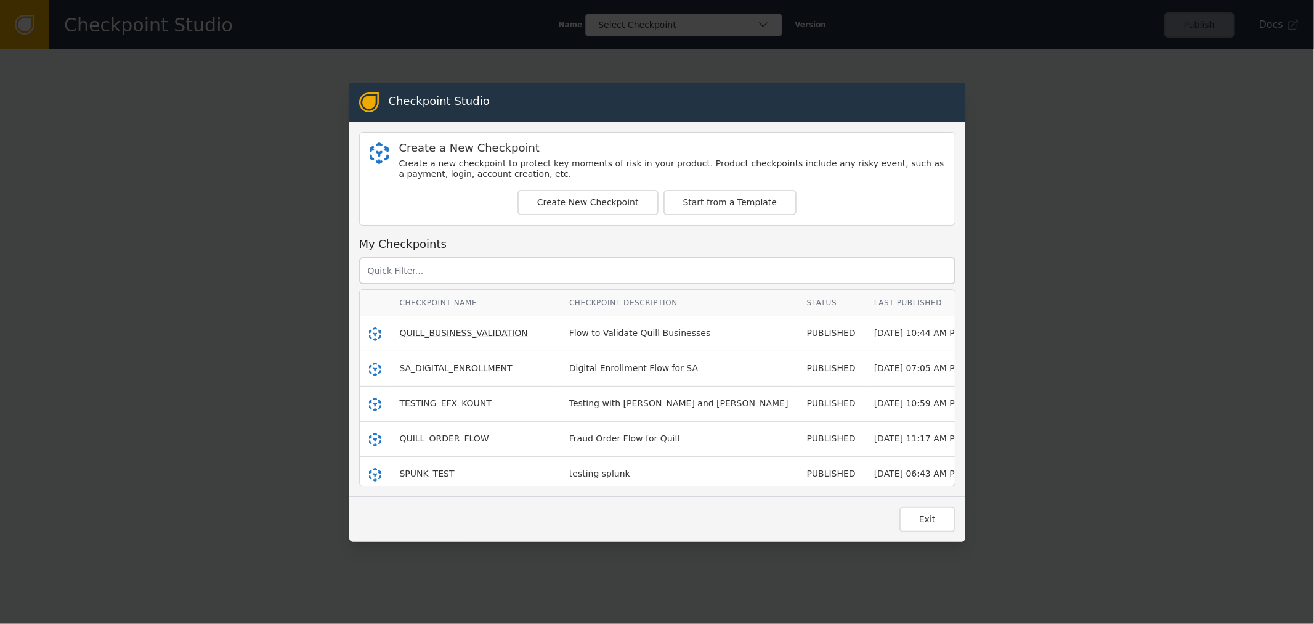
click at [449, 328] on span "QUILL_BUSINESS_VALIDATION" at bounding box center [464, 333] width 128 height 10
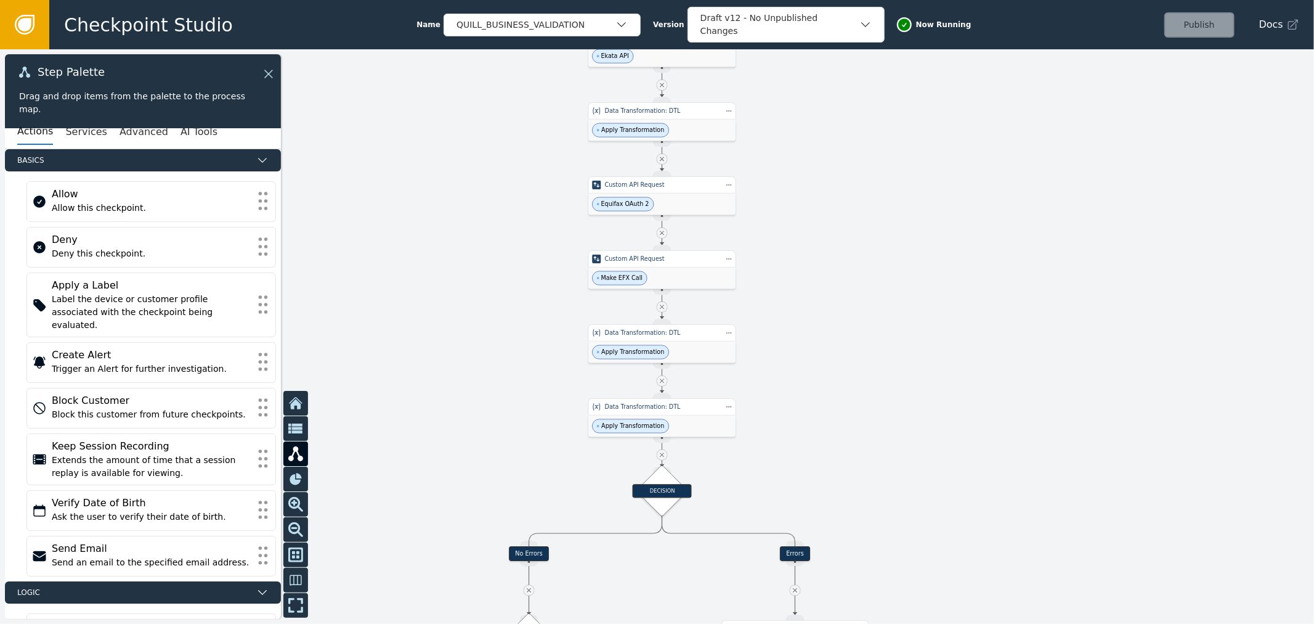
drag, startPoint x: 830, startPoint y: 481, endPoint x: 870, endPoint y: 216, distance: 267.9
click at [861, 245] on div at bounding box center [657, 336] width 1314 height 574
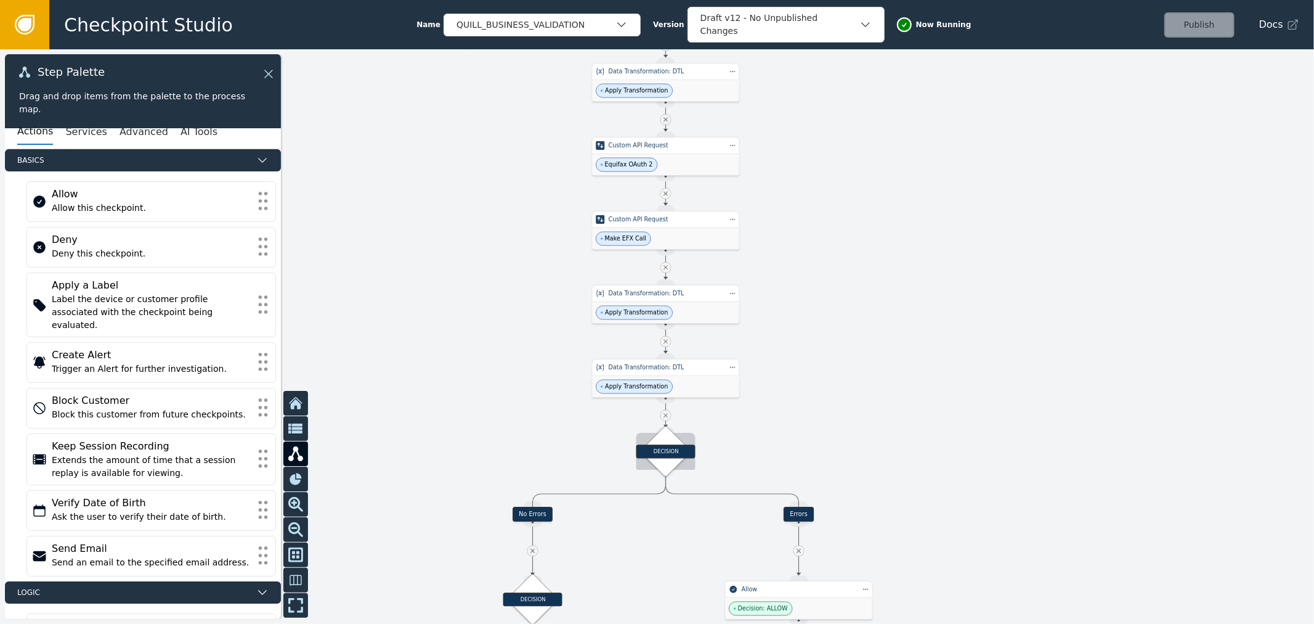
click at [662, 464] on div "DECISION" at bounding box center [666, 451] width 36 height 36
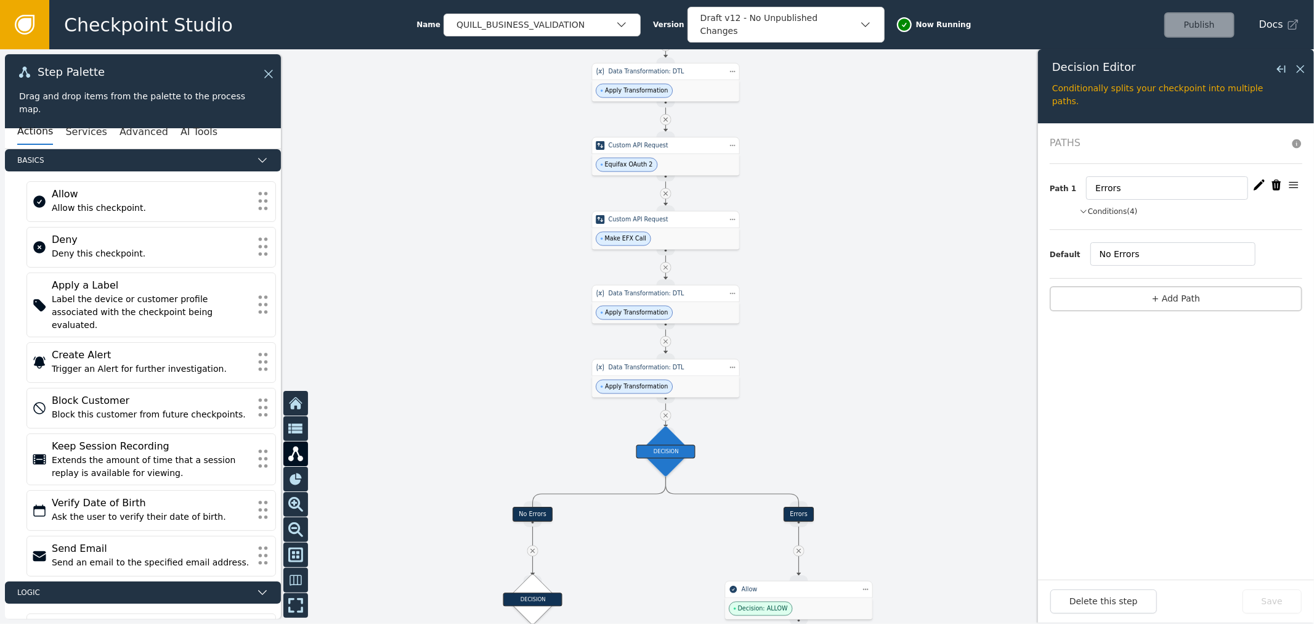
click at [1109, 214] on button "Conditions (4)" at bounding box center [1108, 211] width 59 height 11
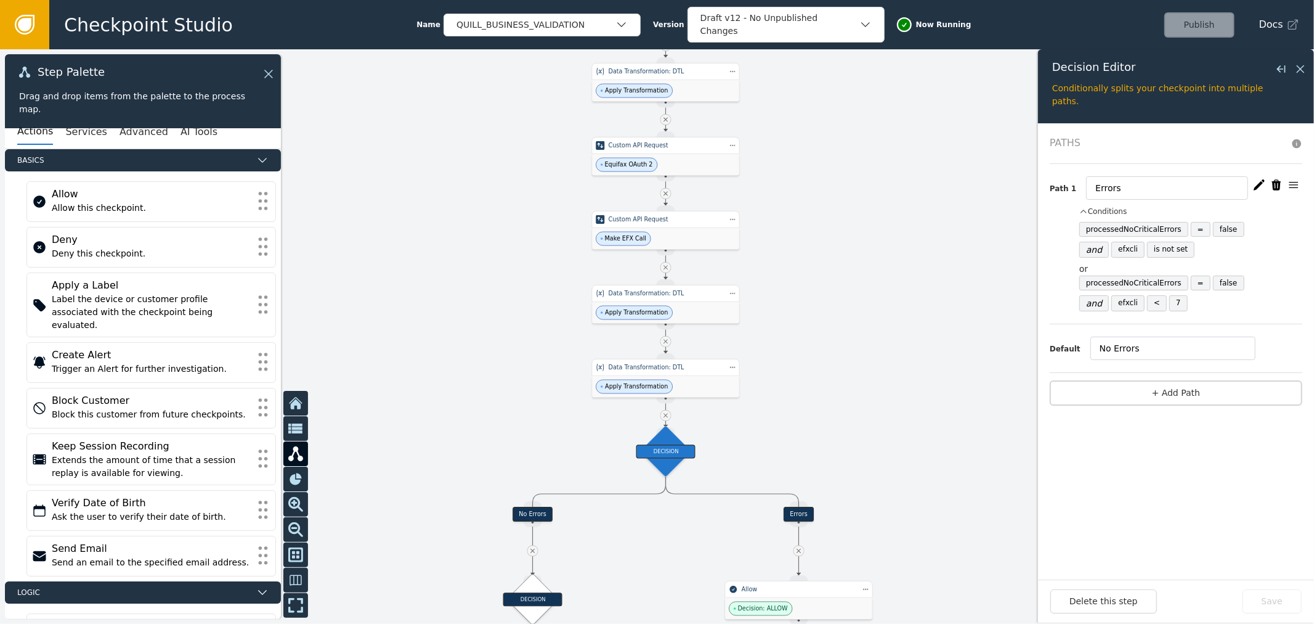
click at [1251, 186] on button "button" at bounding box center [1259, 184] width 17 height 17
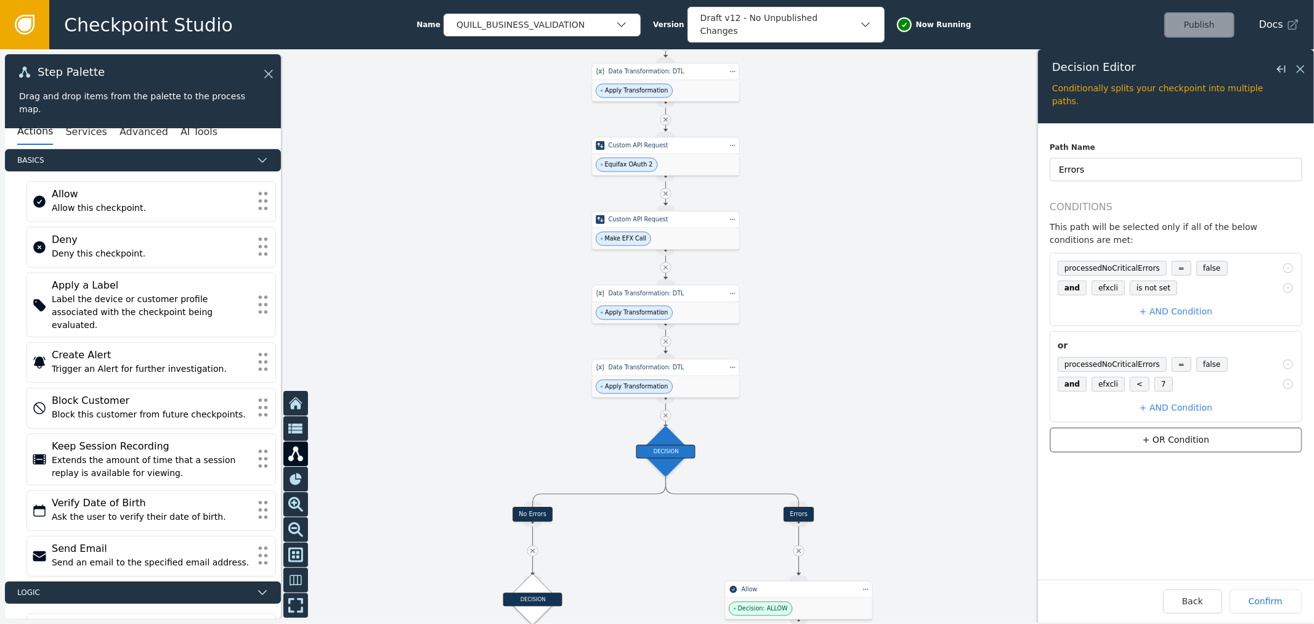
click at [1200, 428] on button "+ OR Condition" at bounding box center [1176, 439] width 253 height 25
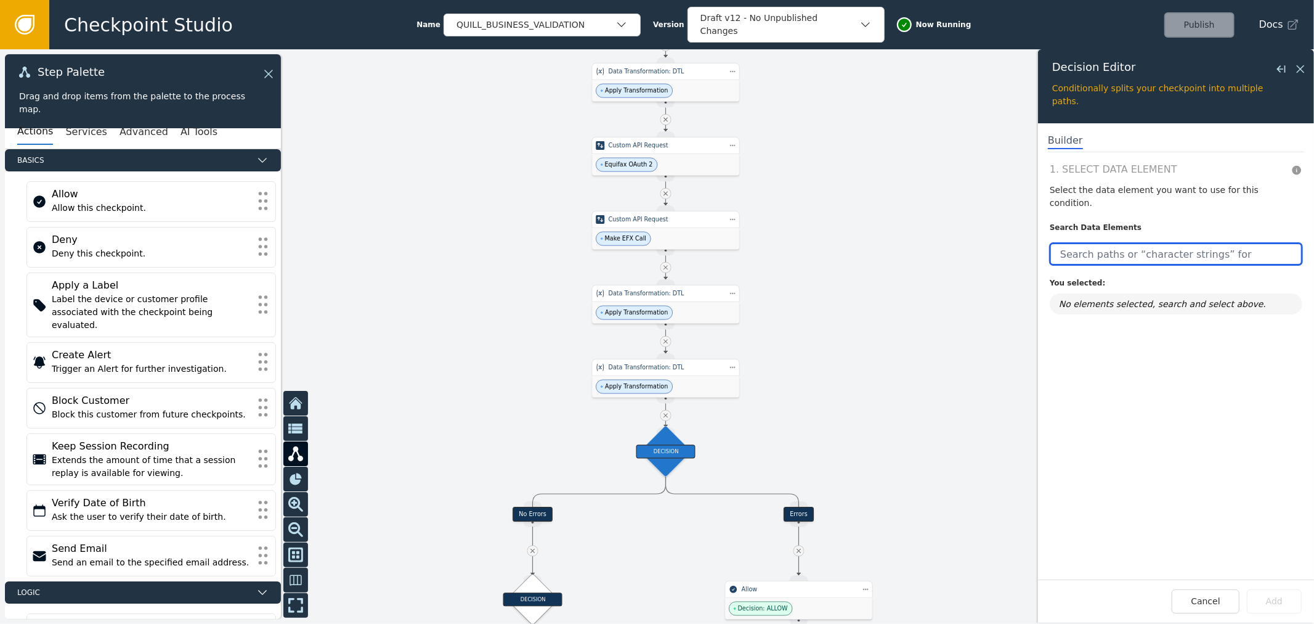
click at [1111, 243] on input "text" at bounding box center [1176, 254] width 253 height 22
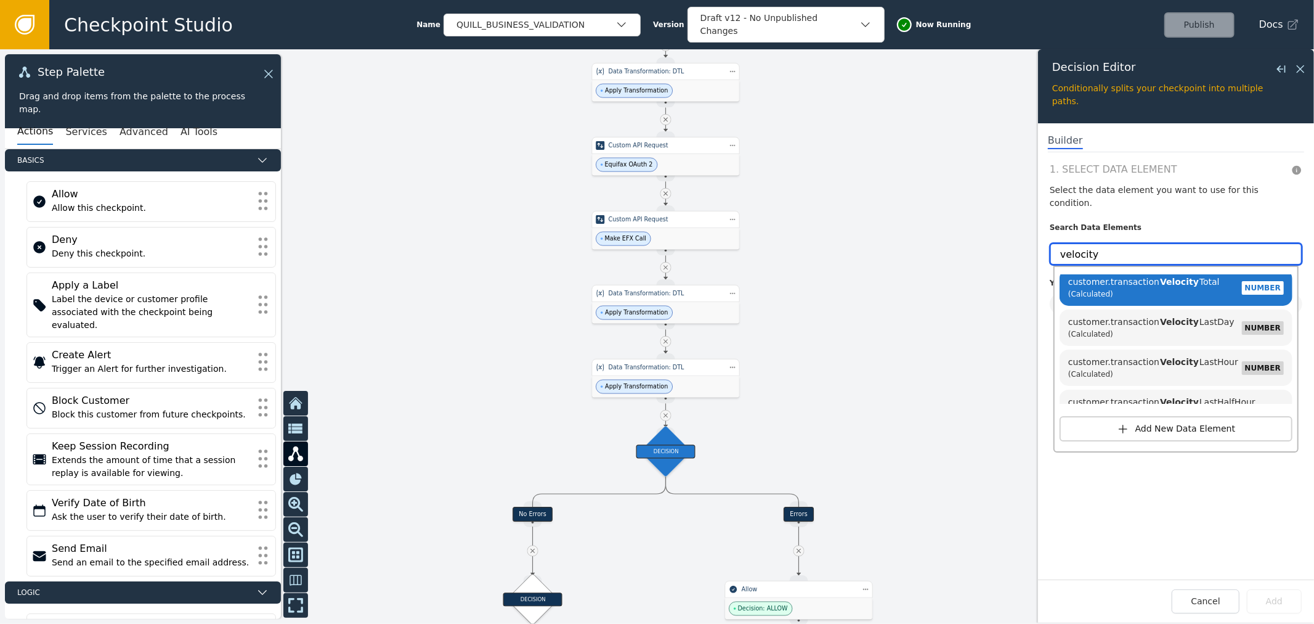
scroll to position [9, 0]
type input "velocity"
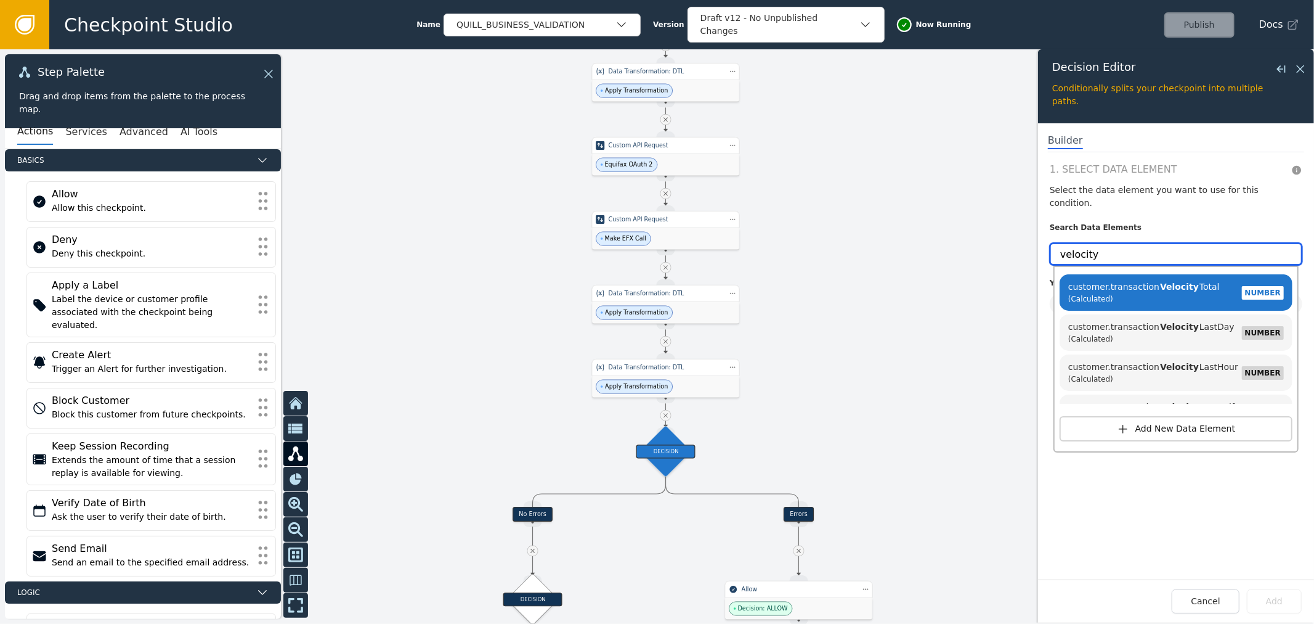
click at [1192, 243] on input "velocity" at bounding box center [1176, 254] width 253 height 22
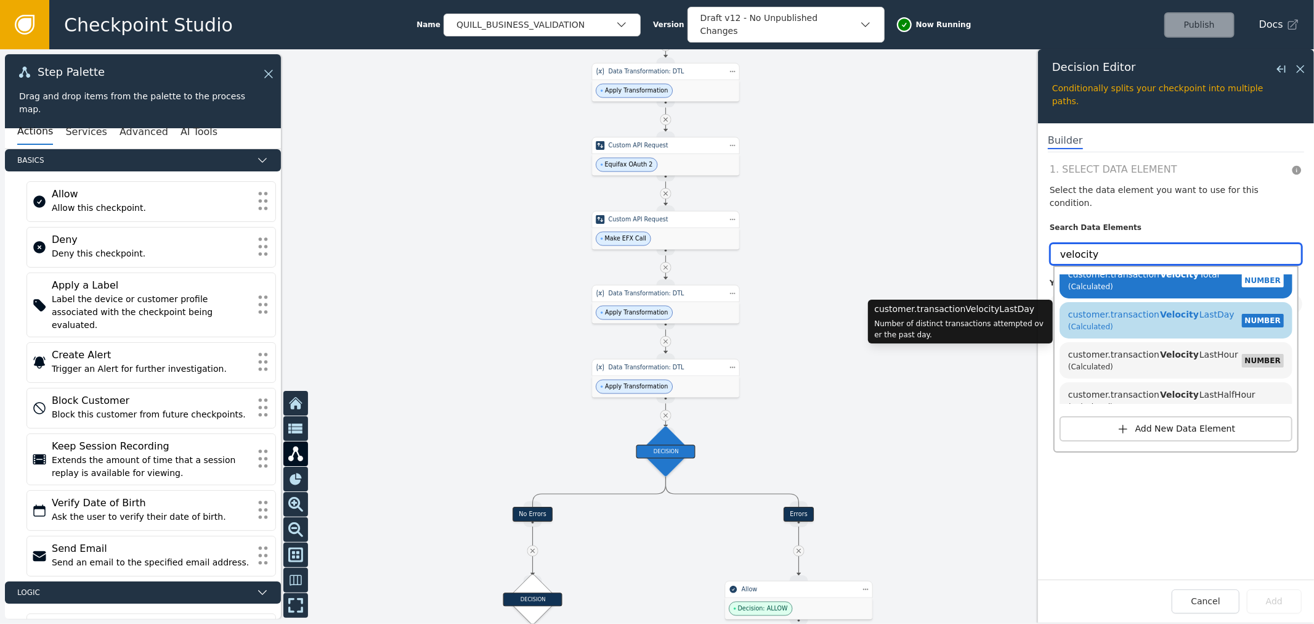
scroll to position [0, 0]
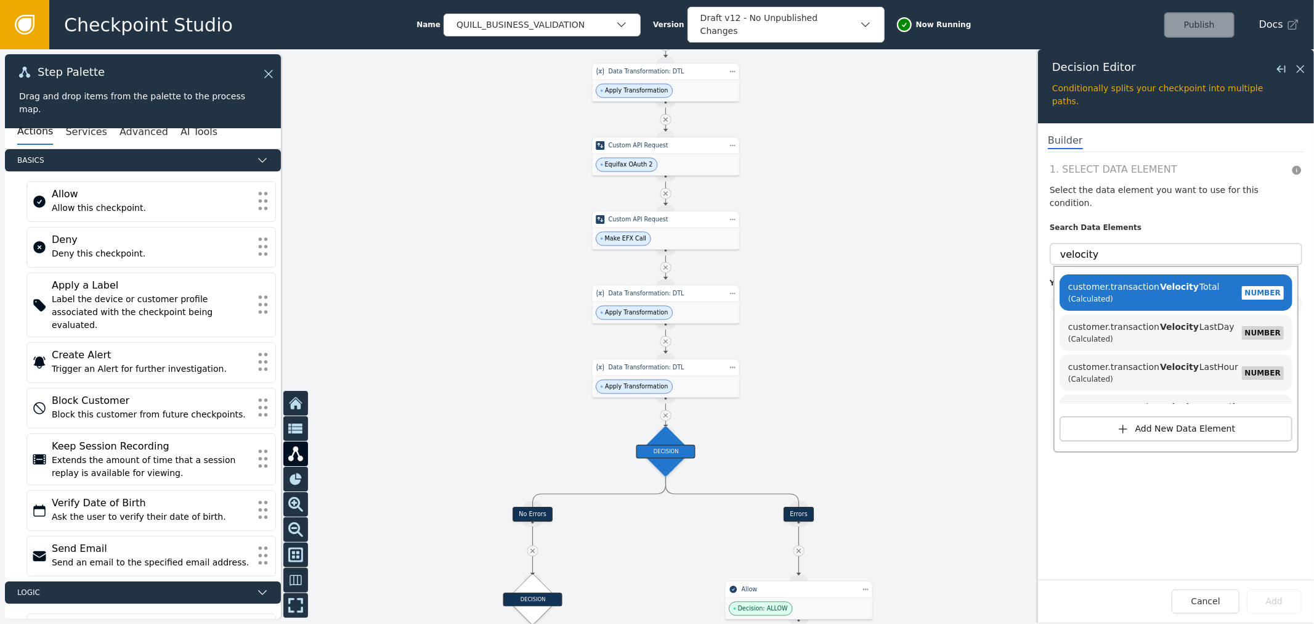
click at [1203, 477] on div "1. Select Data Element Select the data element you want to use for this conditi…" at bounding box center [1176, 370] width 276 height 417
